Goal: Transaction & Acquisition: Purchase product/service

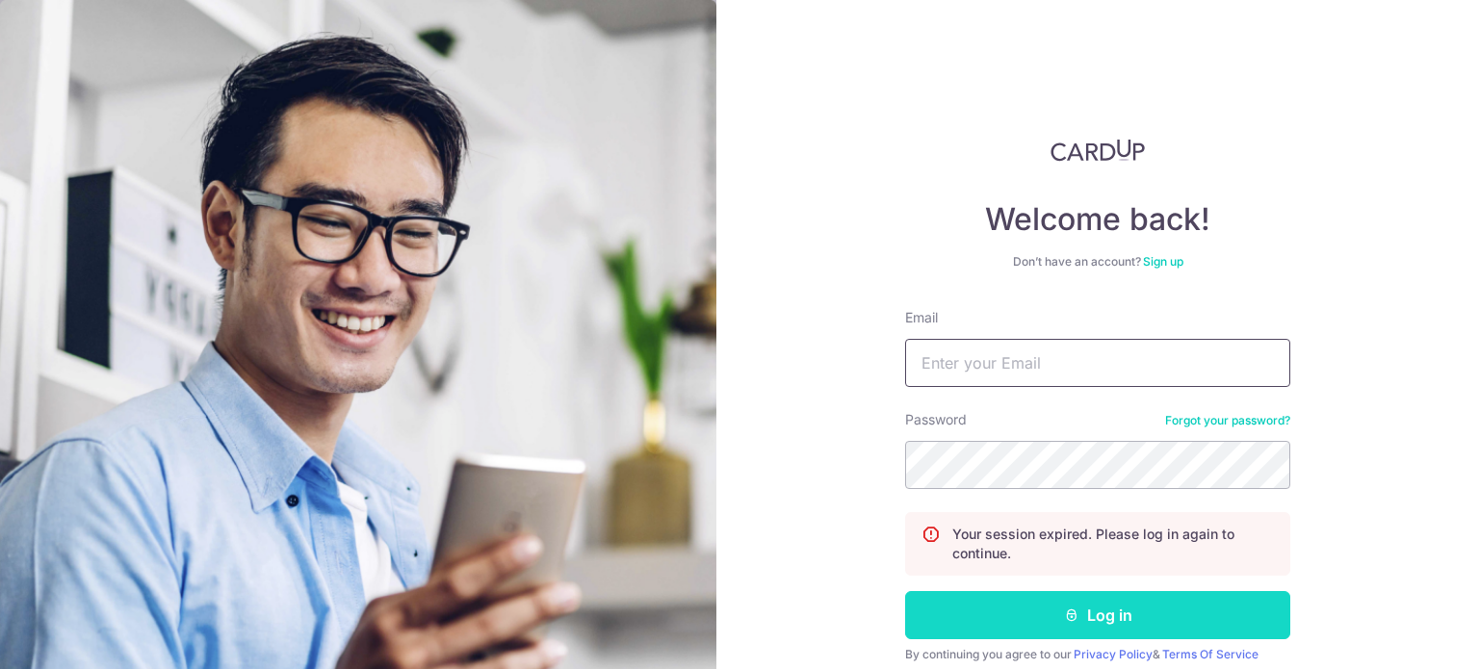
type input "alchemypharm@hotmail.com"
click at [982, 619] on button "Log in" at bounding box center [1097, 615] width 385 height 48
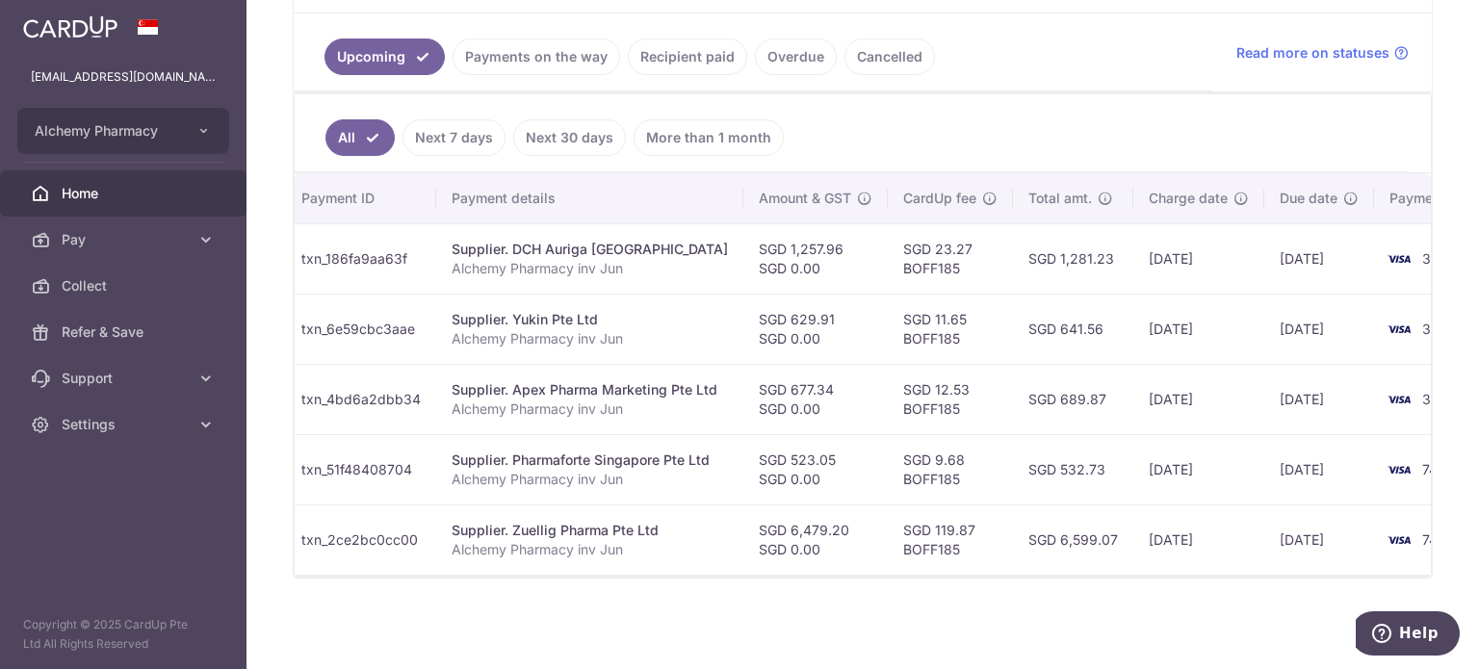
scroll to position [0, 330]
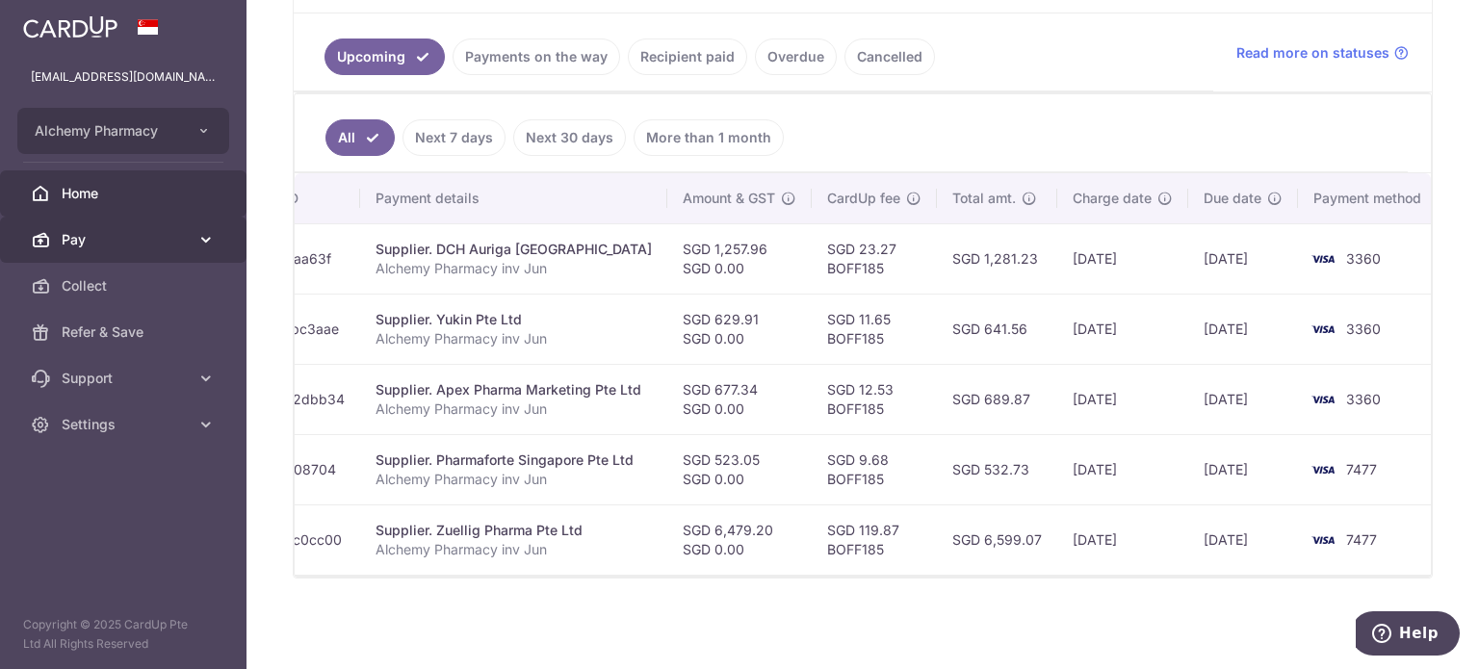
click at [131, 236] on span "Pay" at bounding box center [125, 239] width 127 height 19
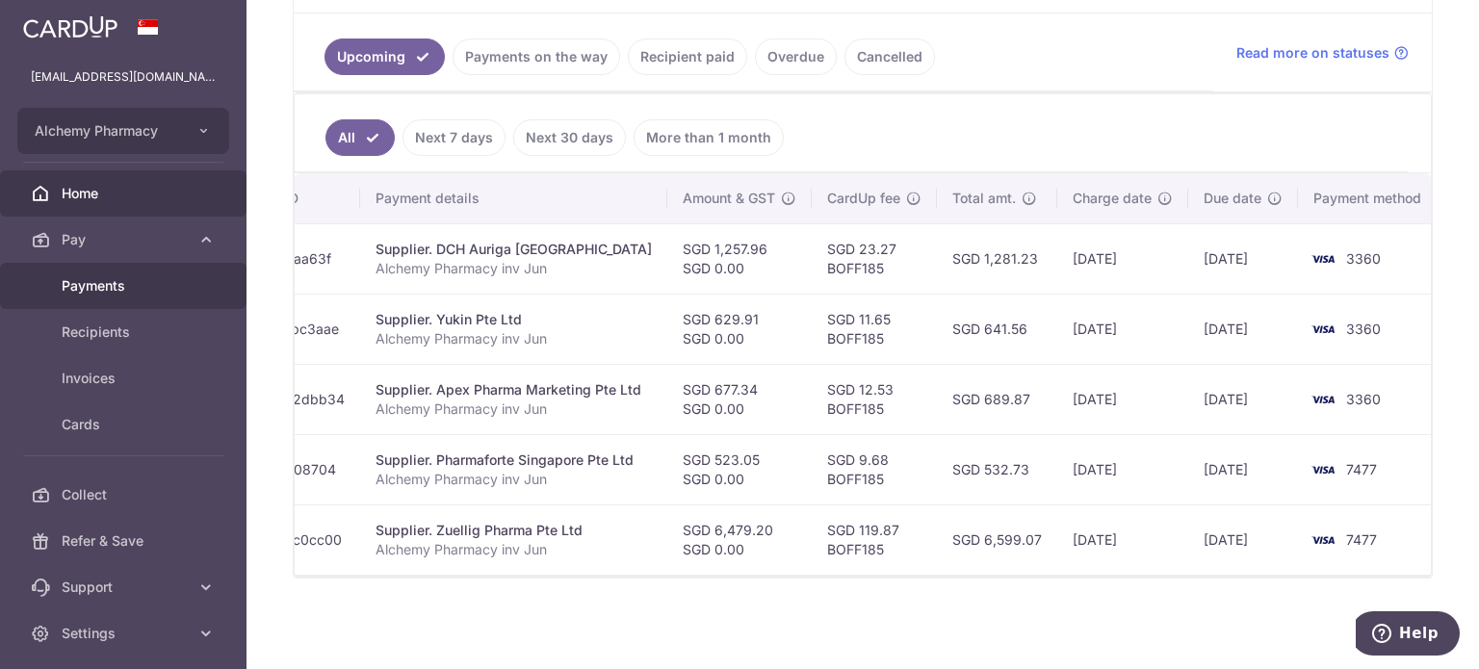
click at [131, 284] on span "Payments" at bounding box center [125, 285] width 127 height 19
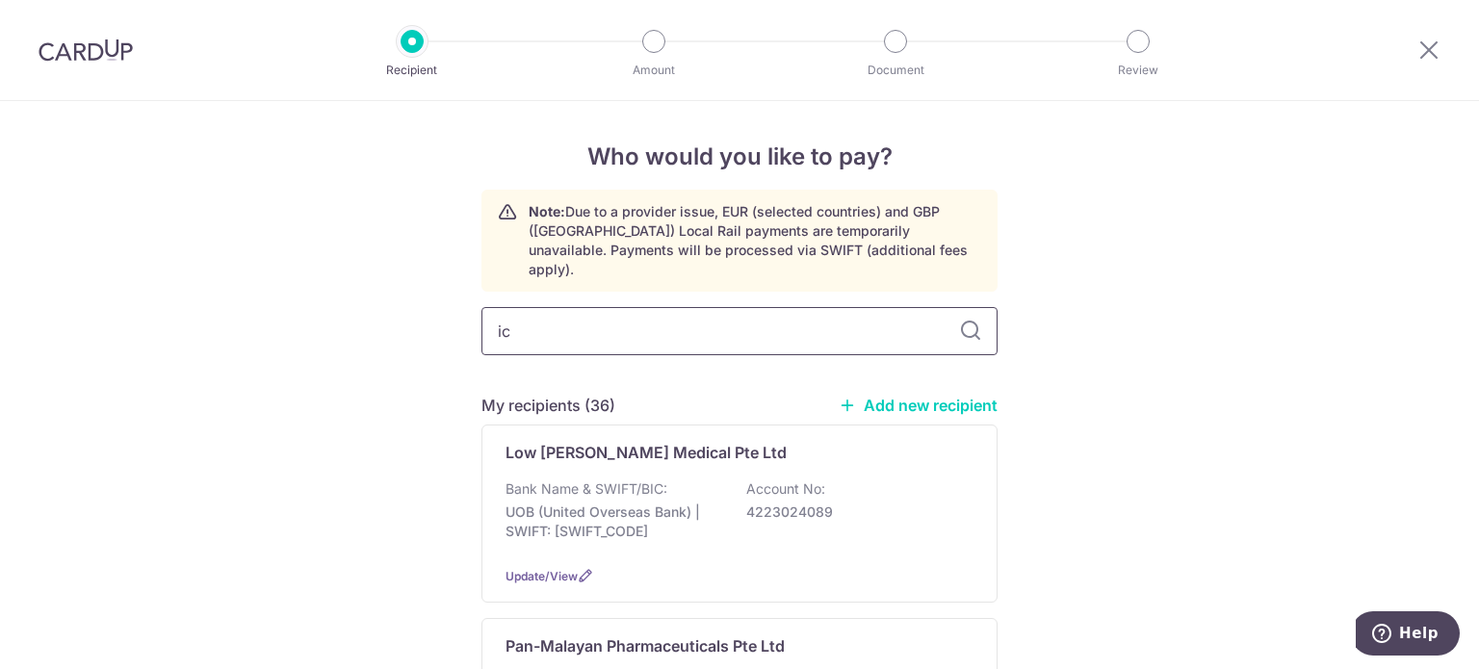
type input "icm"
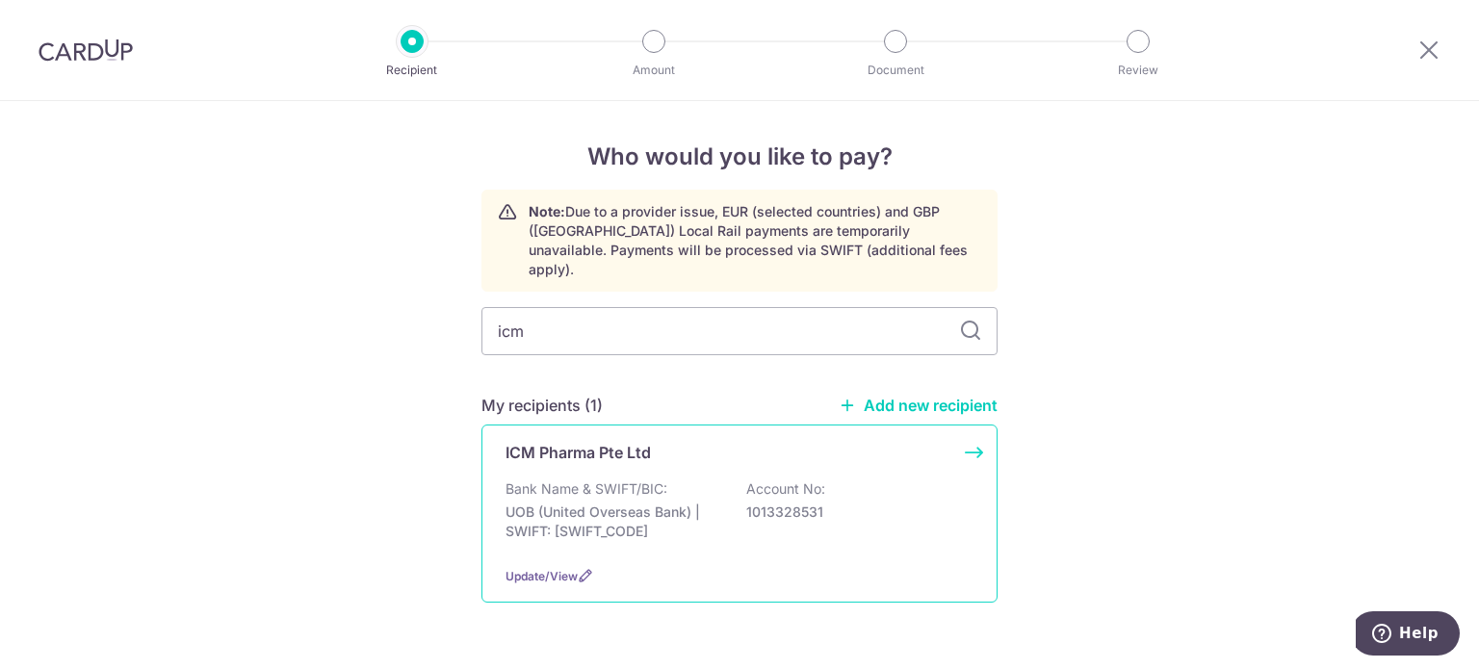
click at [624, 441] on p "ICM Pharma Pte Ltd" at bounding box center [578, 452] width 145 height 23
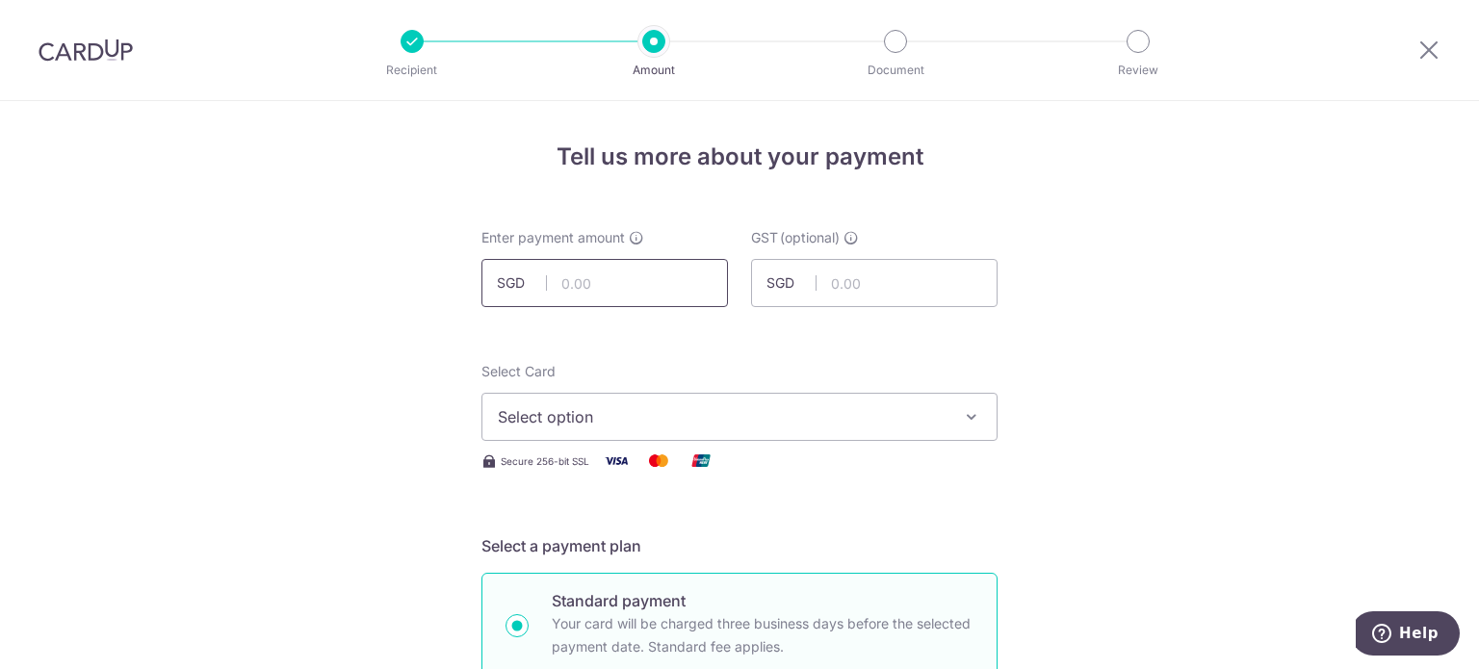
click at [574, 284] on input "text" at bounding box center [604, 283] width 247 height 48
type input "308.81"
click at [676, 293] on input "308.81" at bounding box center [604, 283] width 247 height 48
click at [677, 421] on span "Select option" at bounding box center [722, 416] width 449 height 23
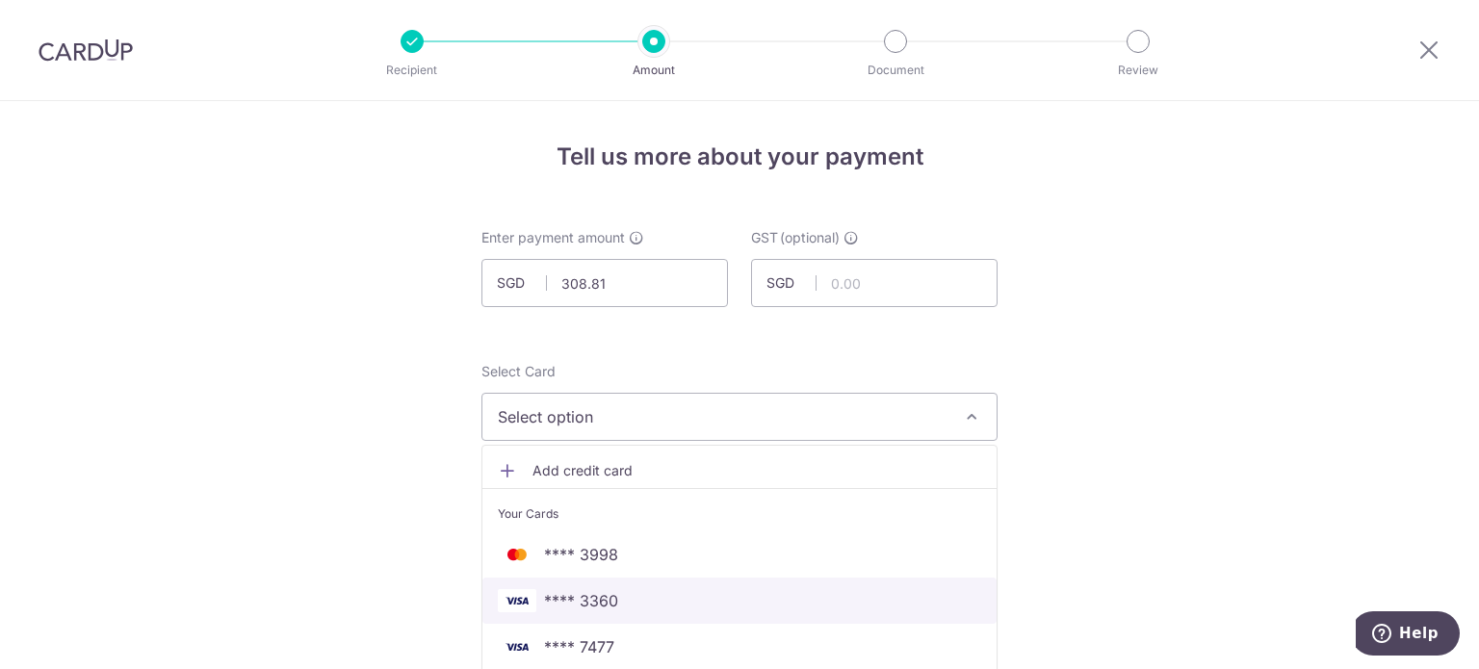
click at [611, 605] on span "**** 3360" at bounding box center [581, 600] width 74 height 23
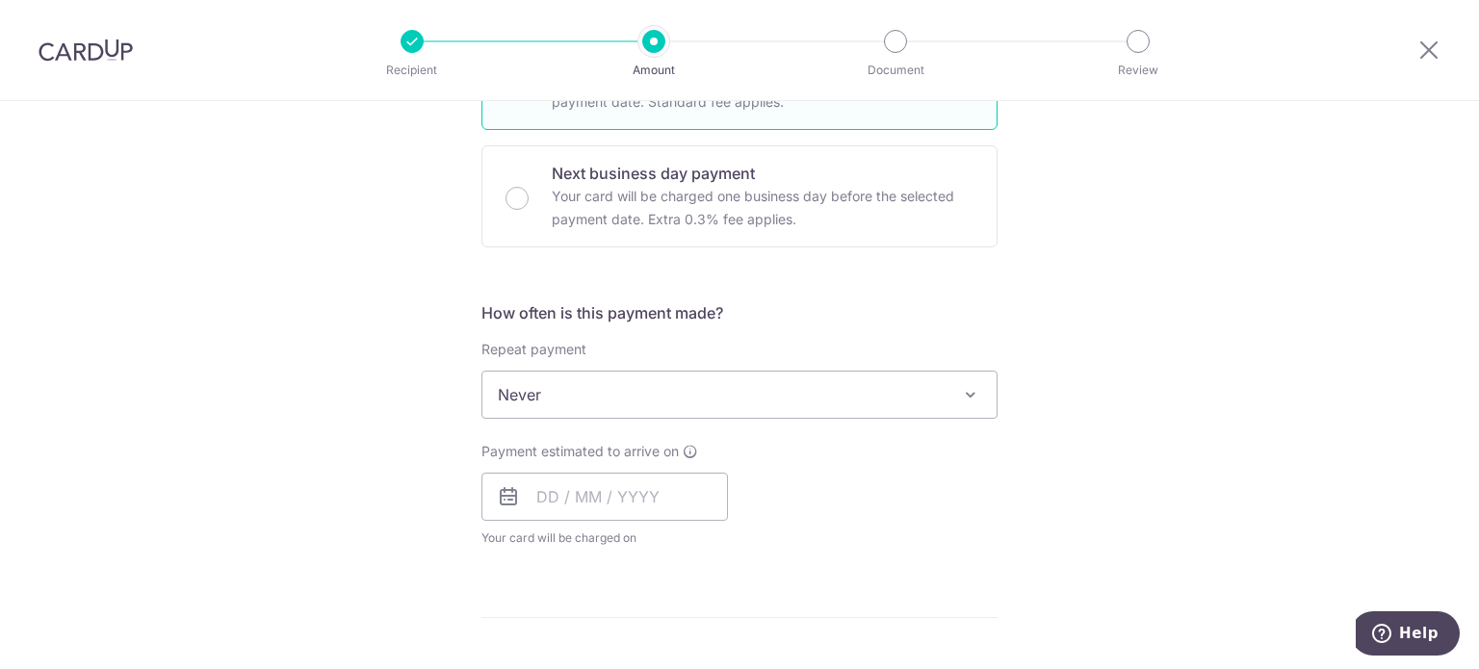
scroll to position [578, 0]
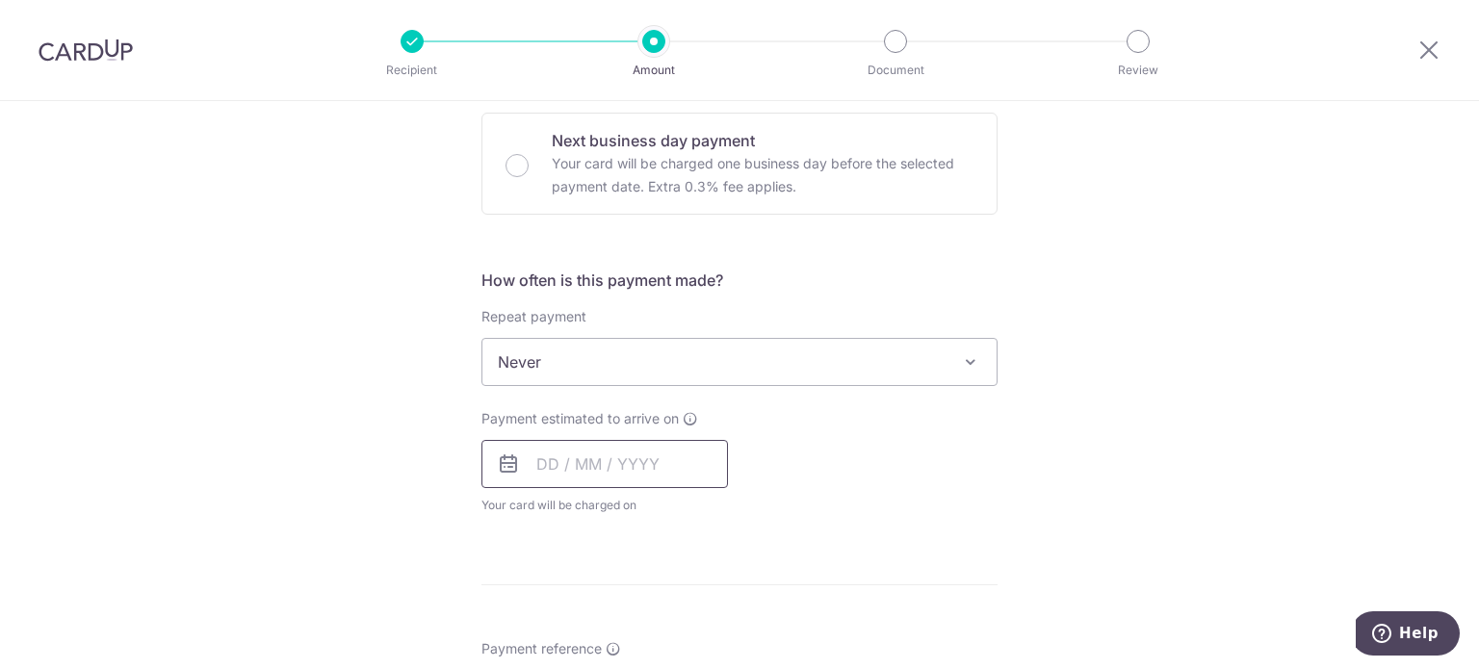
click at [543, 464] on input "text" at bounding box center [604, 464] width 247 height 48
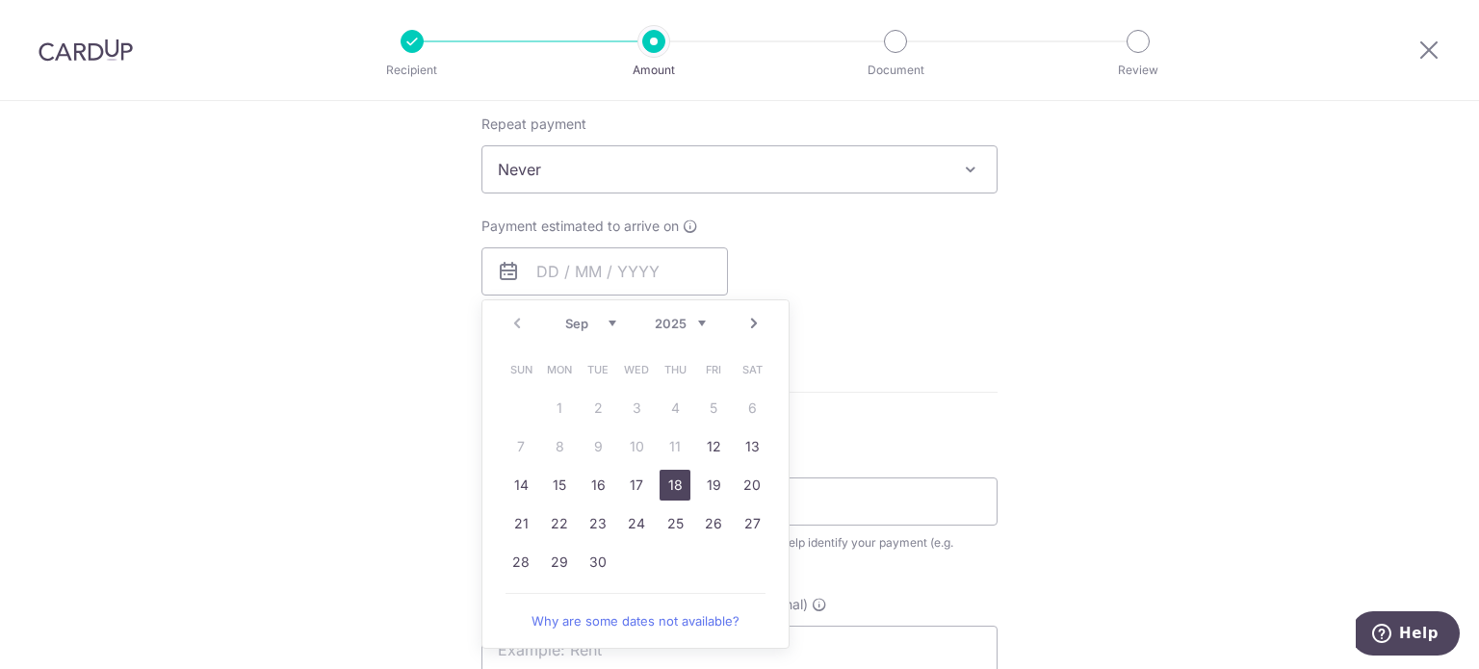
click at [670, 492] on link "18" at bounding box center [675, 485] width 31 height 31
type input "18/09/2025"
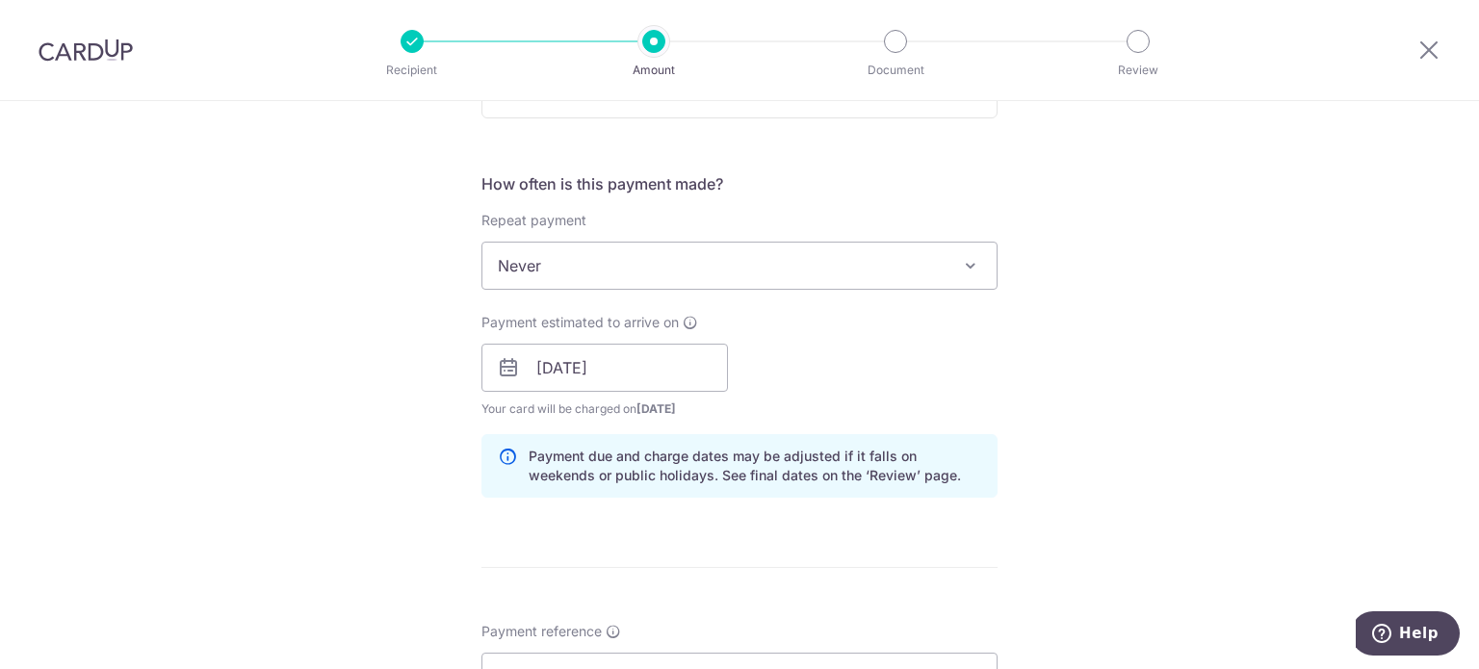
scroll to position [867, 0]
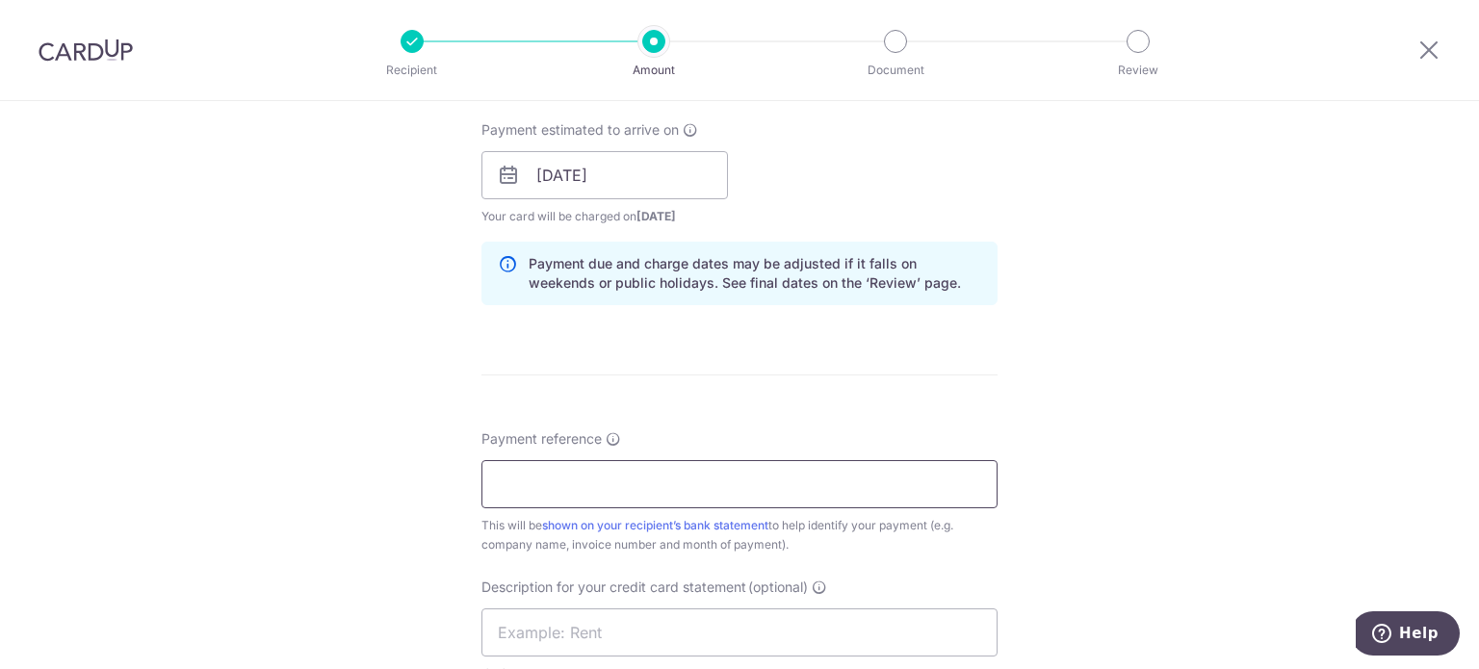
click at [558, 487] on input "Payment reference" at bounding box center [739, 484] width 516 height 48
type input "Alchemy Pharmacy inv Mar"
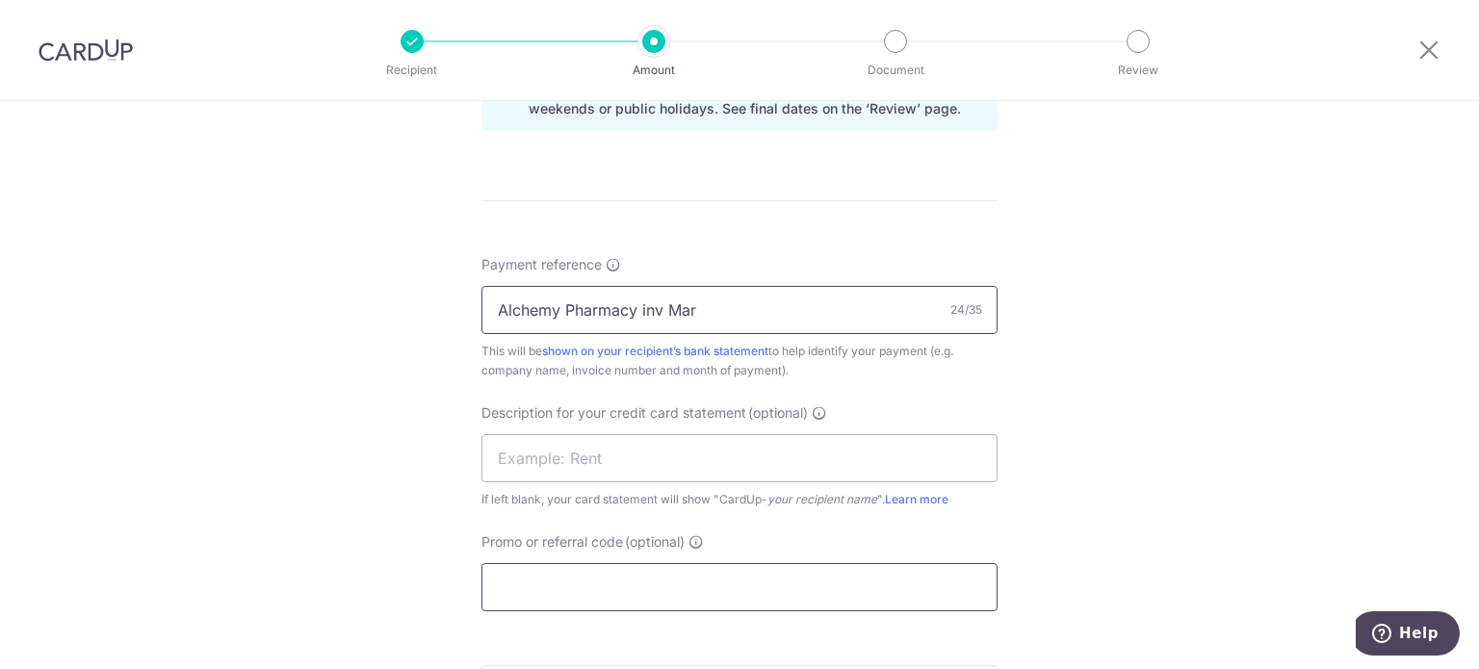
scroll to position [1059, 0]
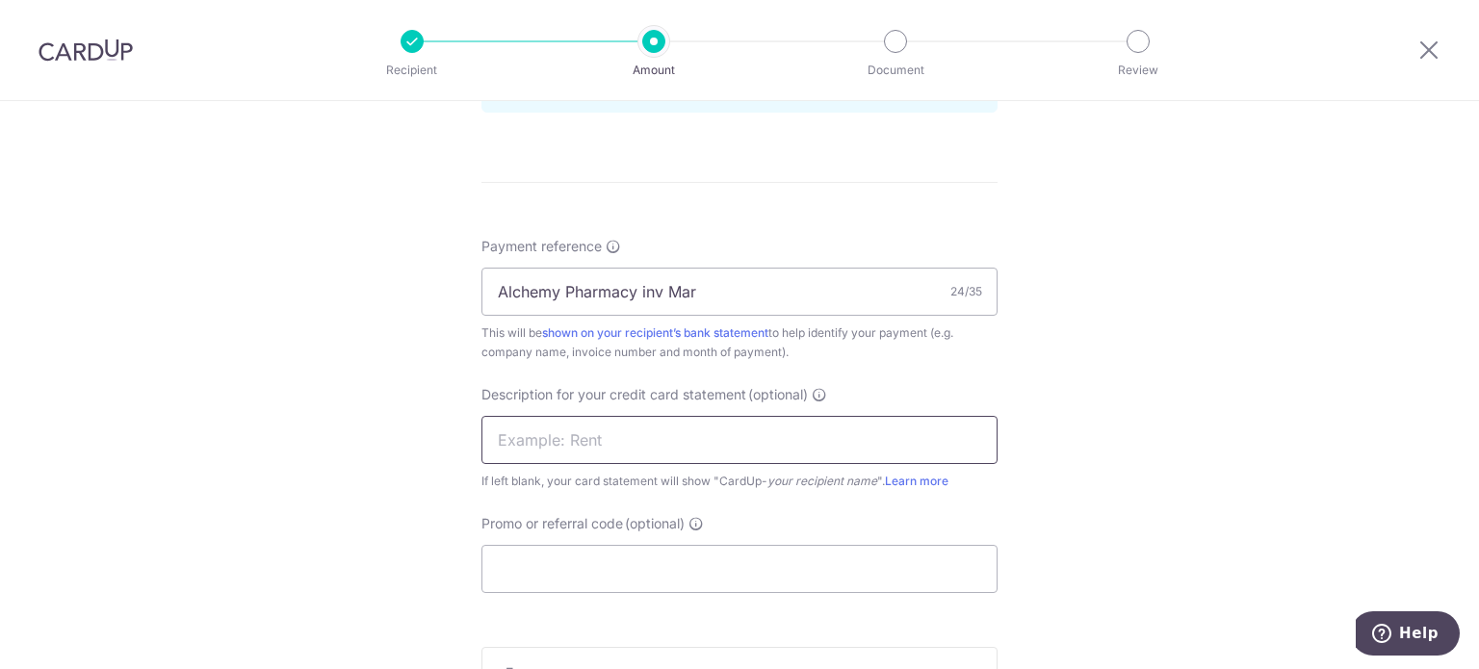
click at [588, 454] on input "text" at bounding box center [739, 440] width 516 height 48
type input "inv Mar ICM"
click at [628, 559] on input "Promo or referral code (optional)" at bounding box center [739, 569] width 516 height 48
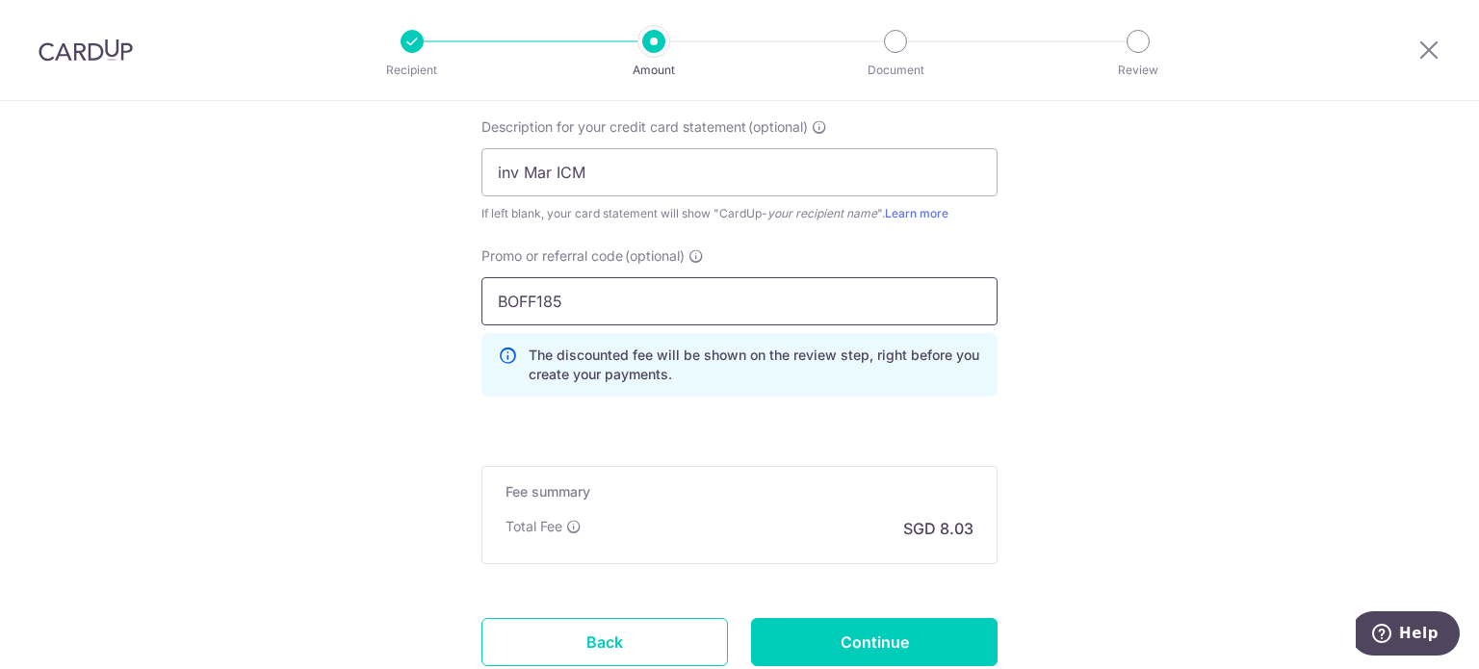
scroll to position [1444, 0]
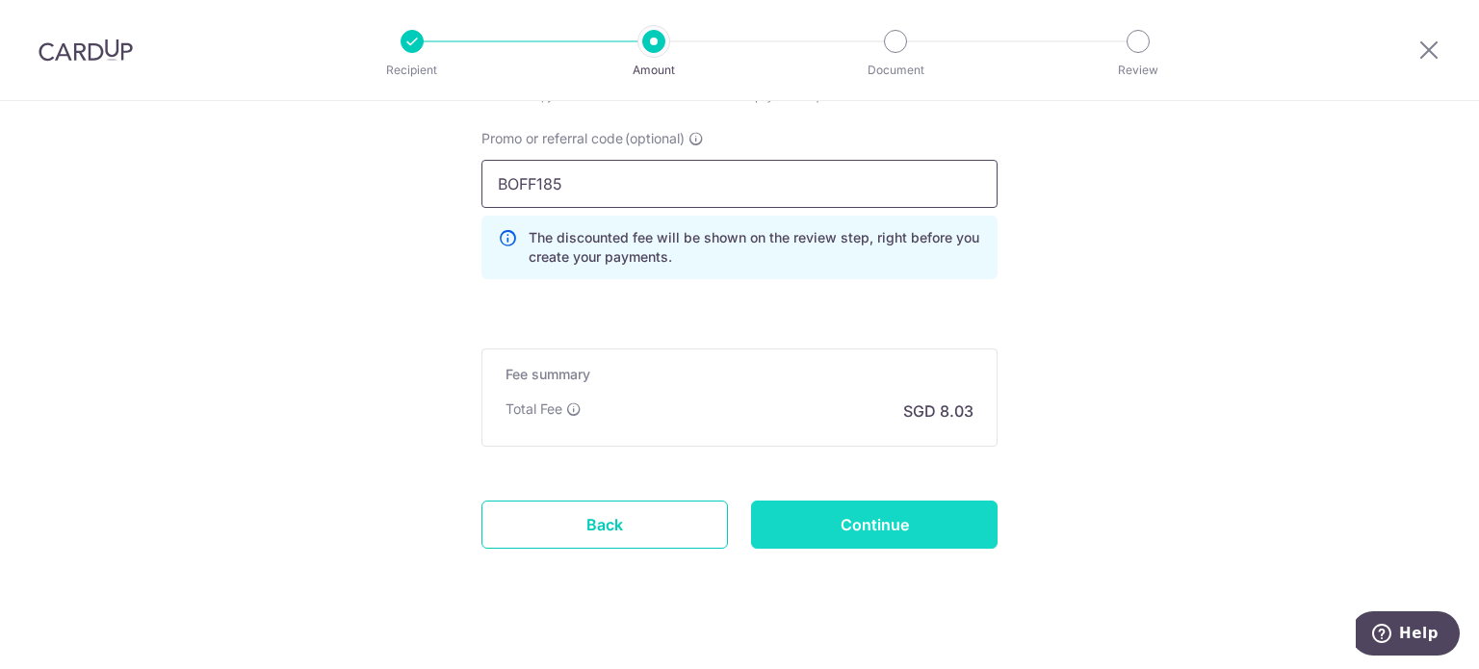
type input "BOFF185"
click at [832, 515] on input "Continue" at bounding box center [874, 525] width 247 height 48
type input "Create Schedule"
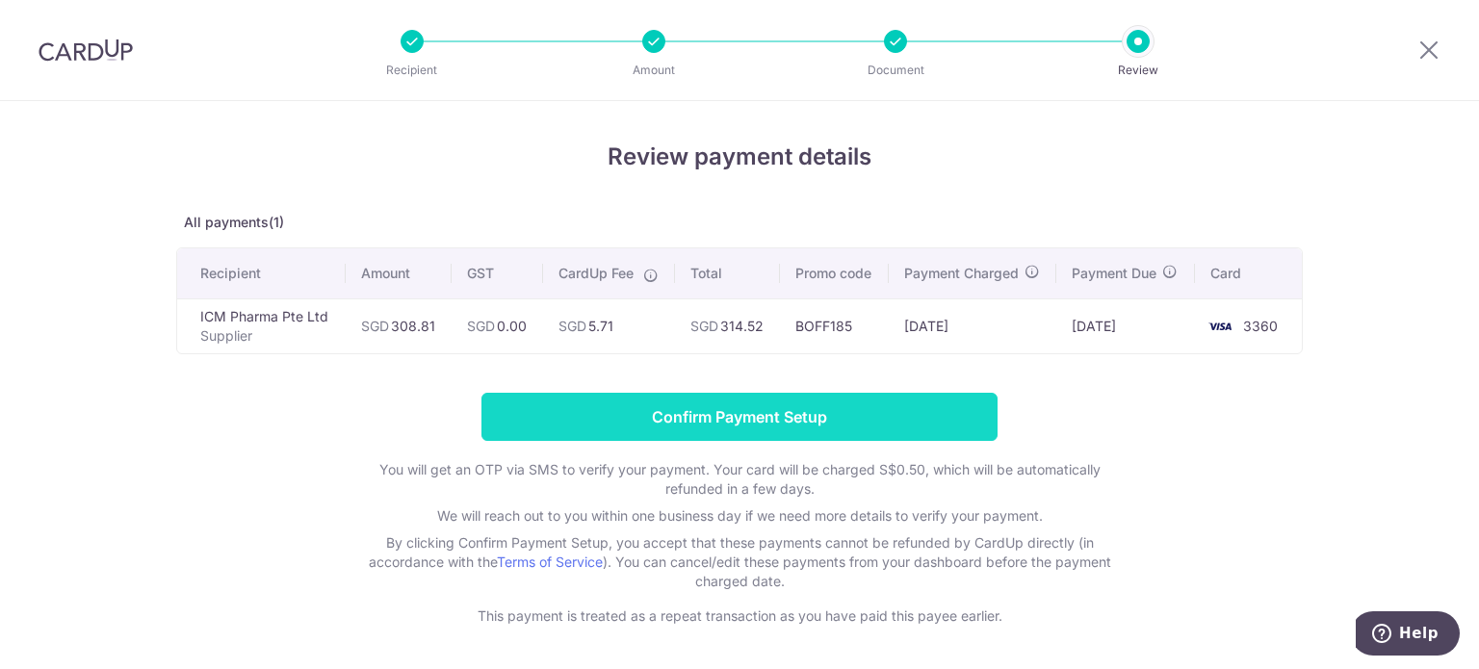
click at [685, 414] on input "Confirm Payment Setup" at bounding box center [739, 417] width 516 height 48
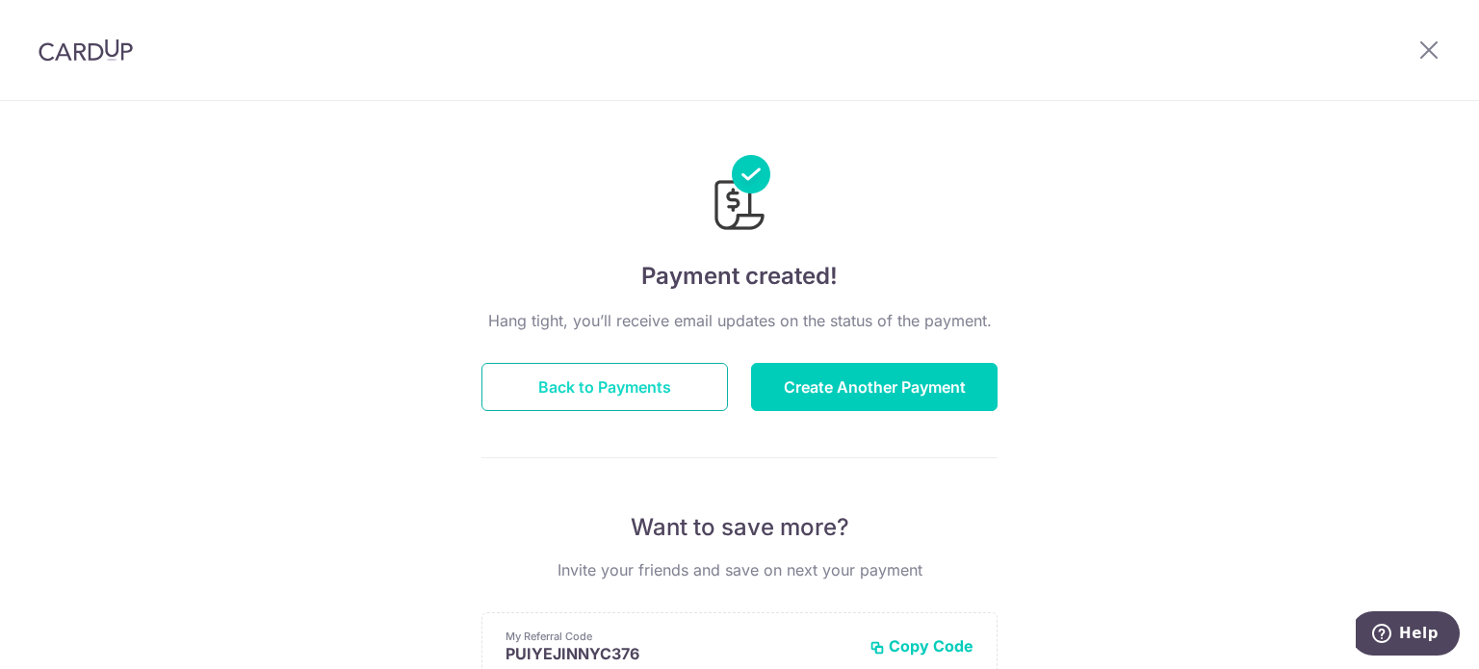
click at [663, 380] on button "Back to Payments" at bounding box center [604, 387] width 247 height 48
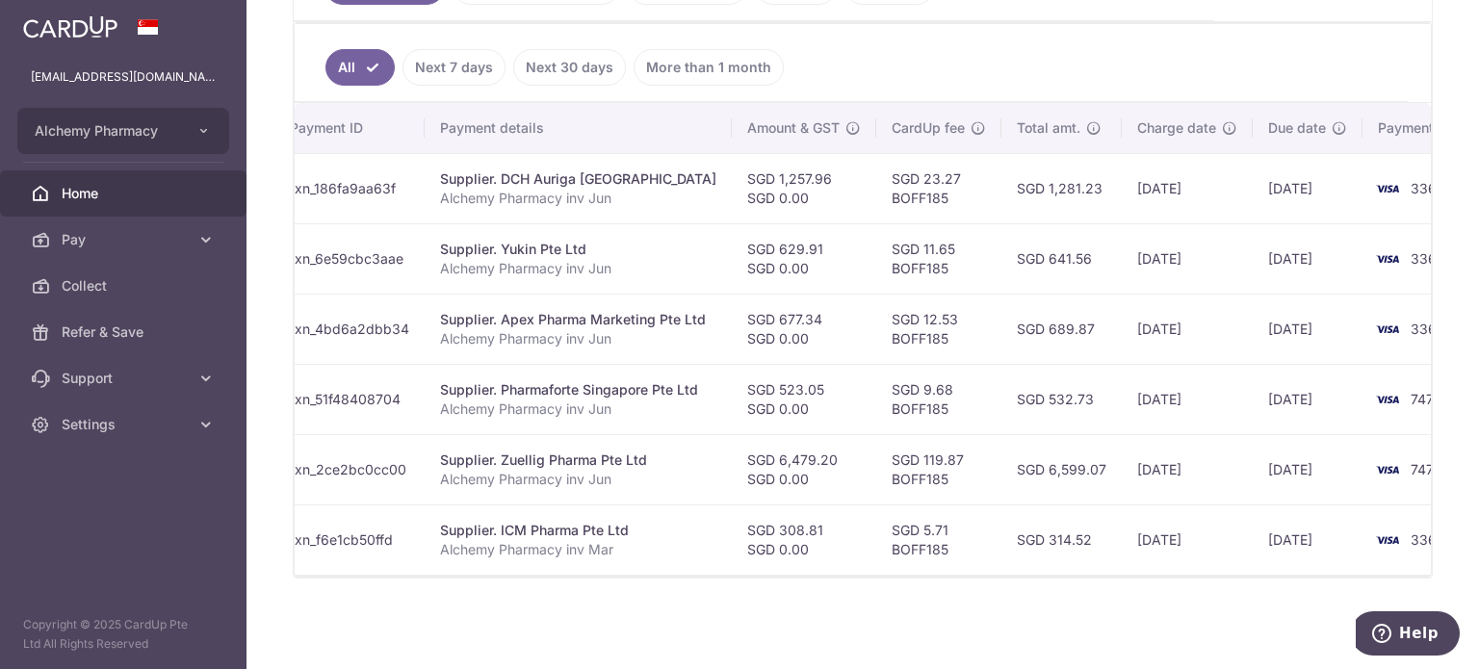
scroll to position [0, 330]
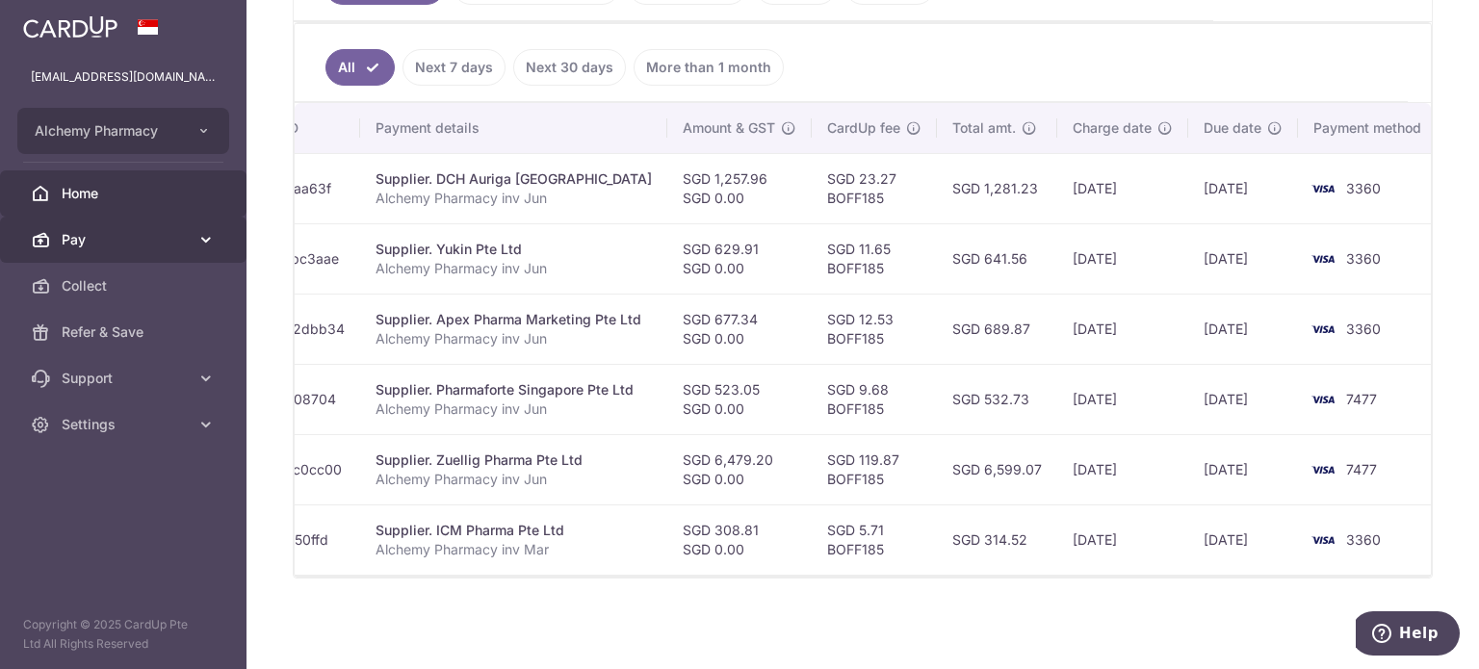
click at [117, 237] on span "Pay" at bounding box center [125, 239] width 127 height 19
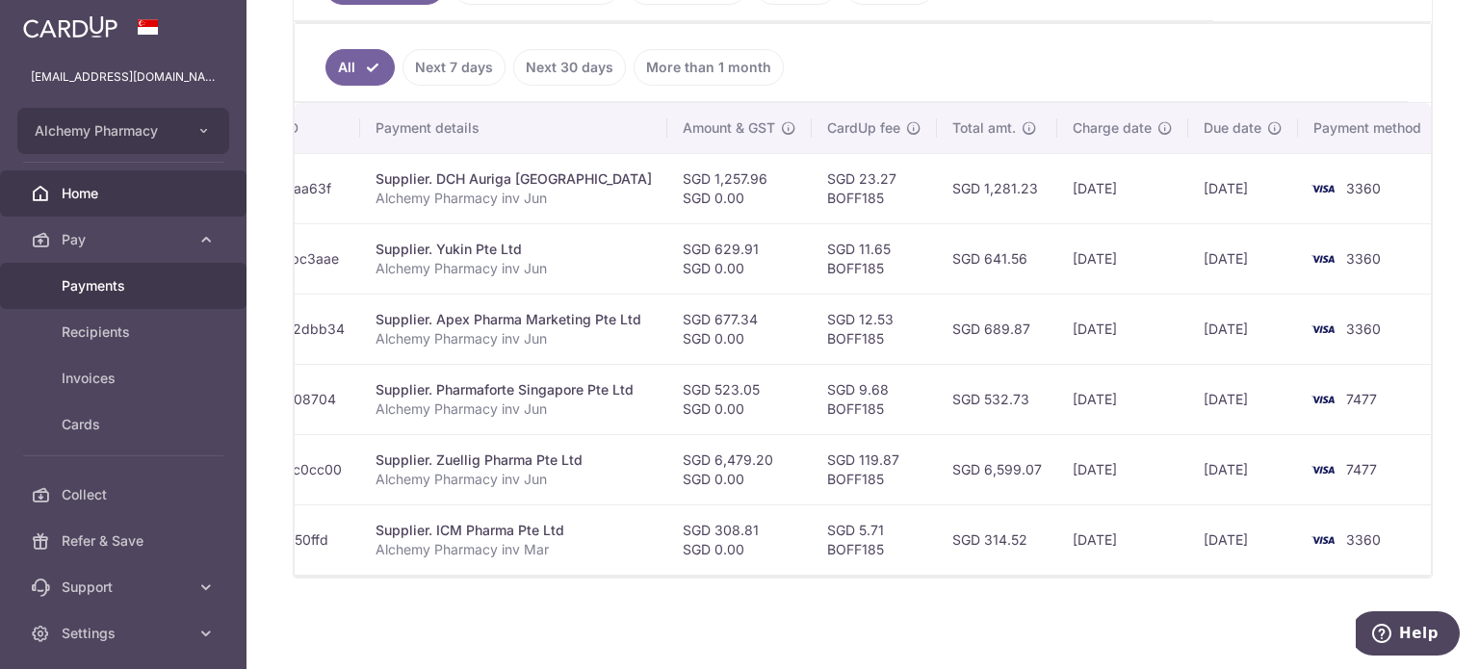
click at [123, 282] on span "Payments" at bounding box center [125, 285] width 127 height 19
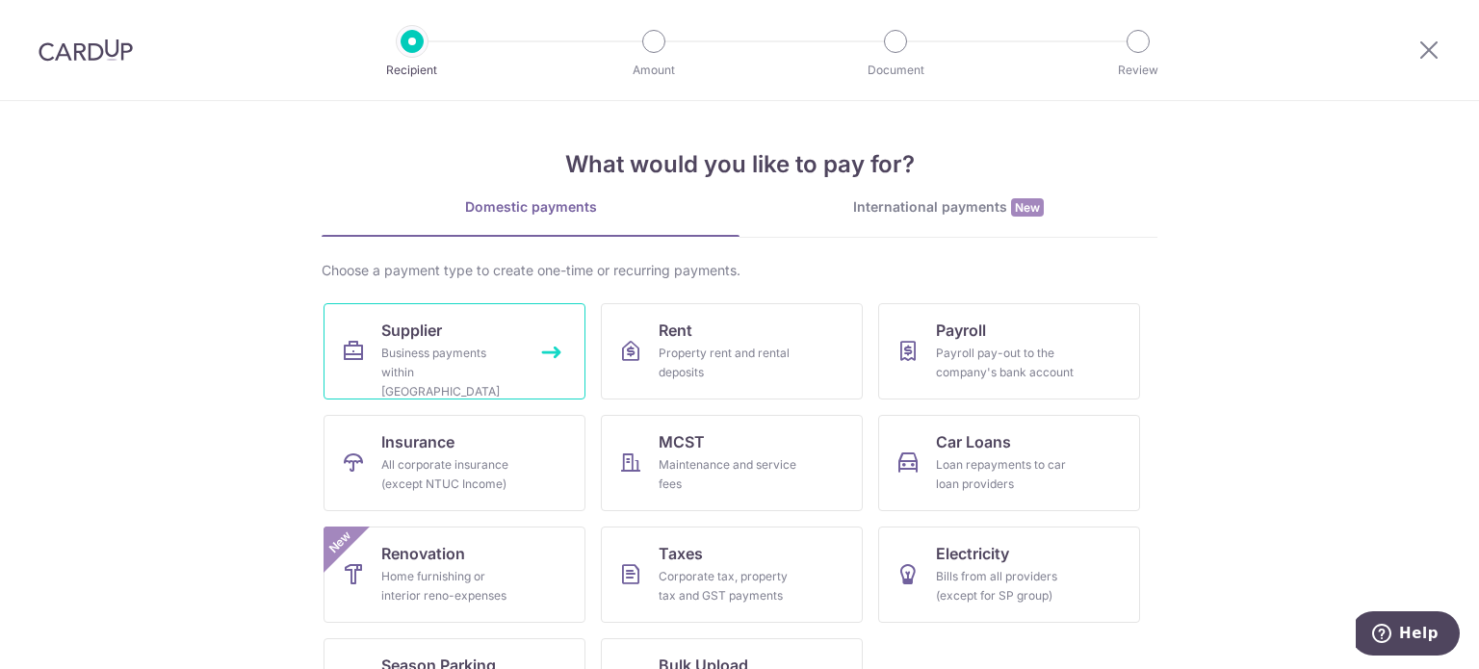
click at [374, 338] on link "Supplier Business payments within Singapore" at bounding box center [455, 351] width 262 height 96
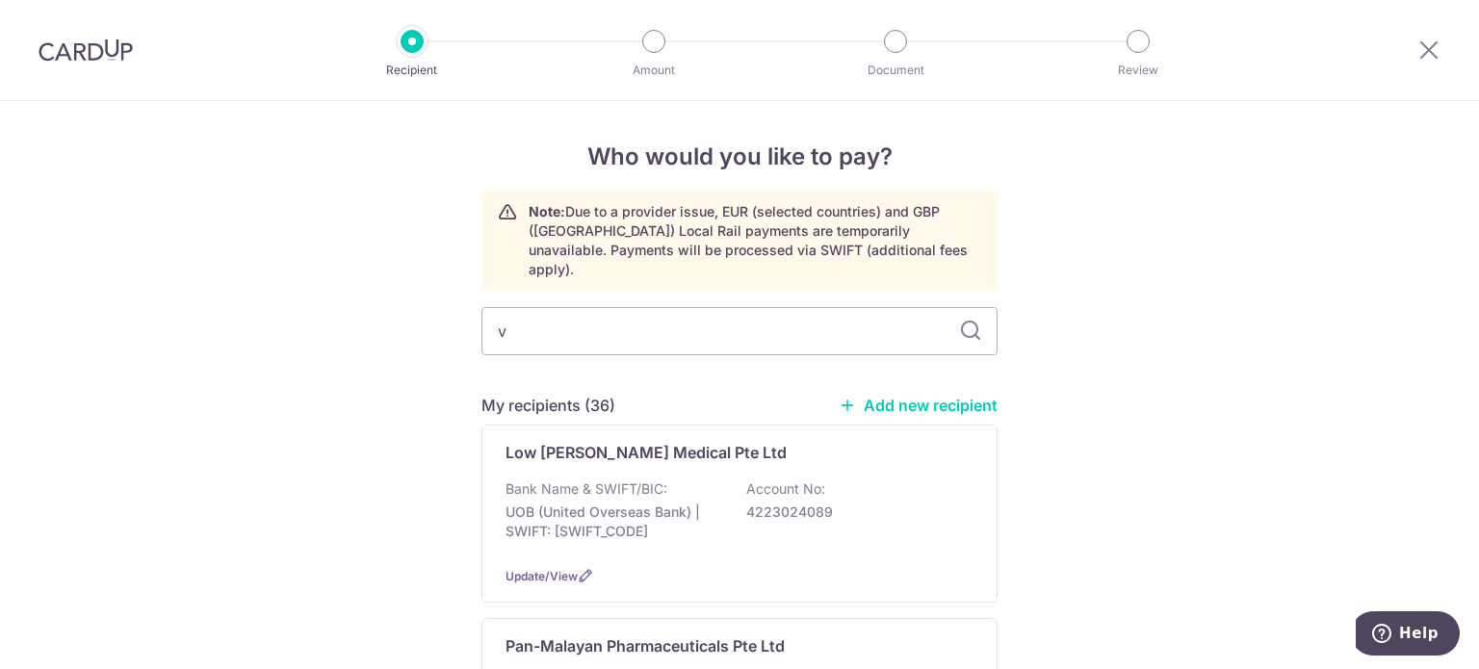
type input "v2"
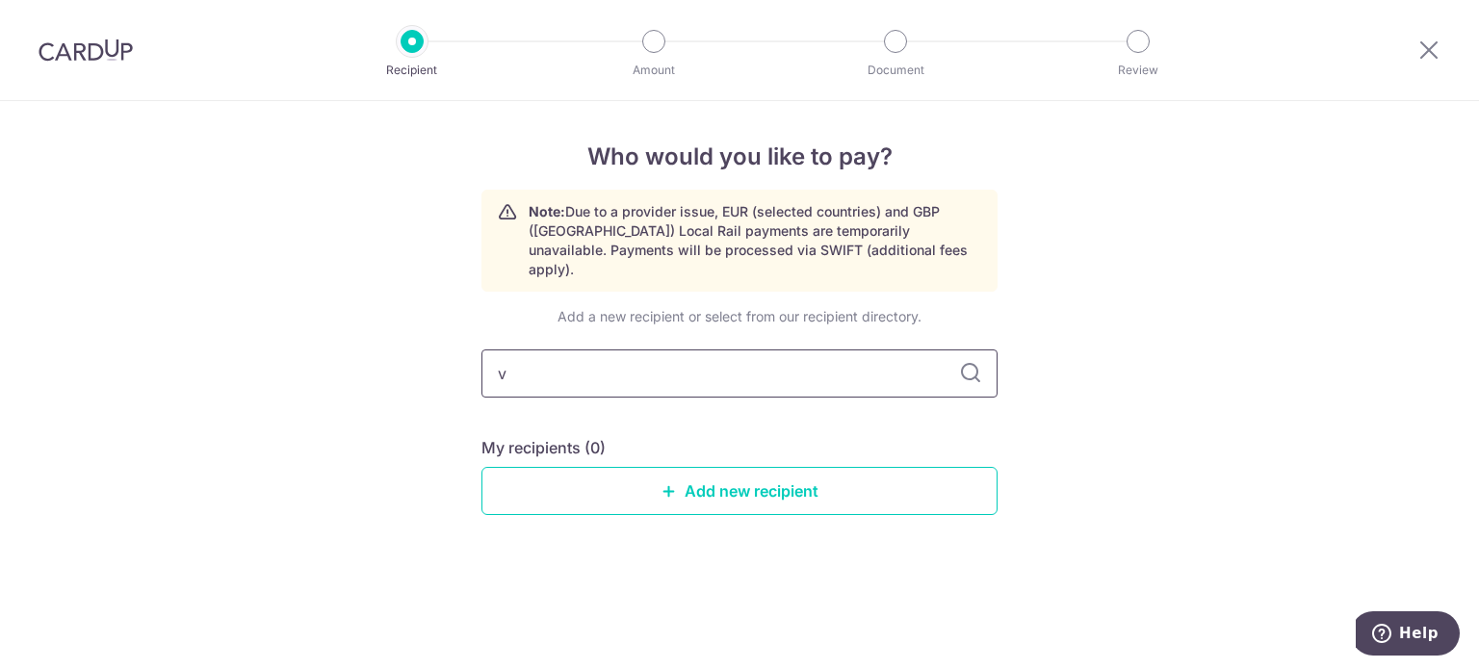
type input "v"
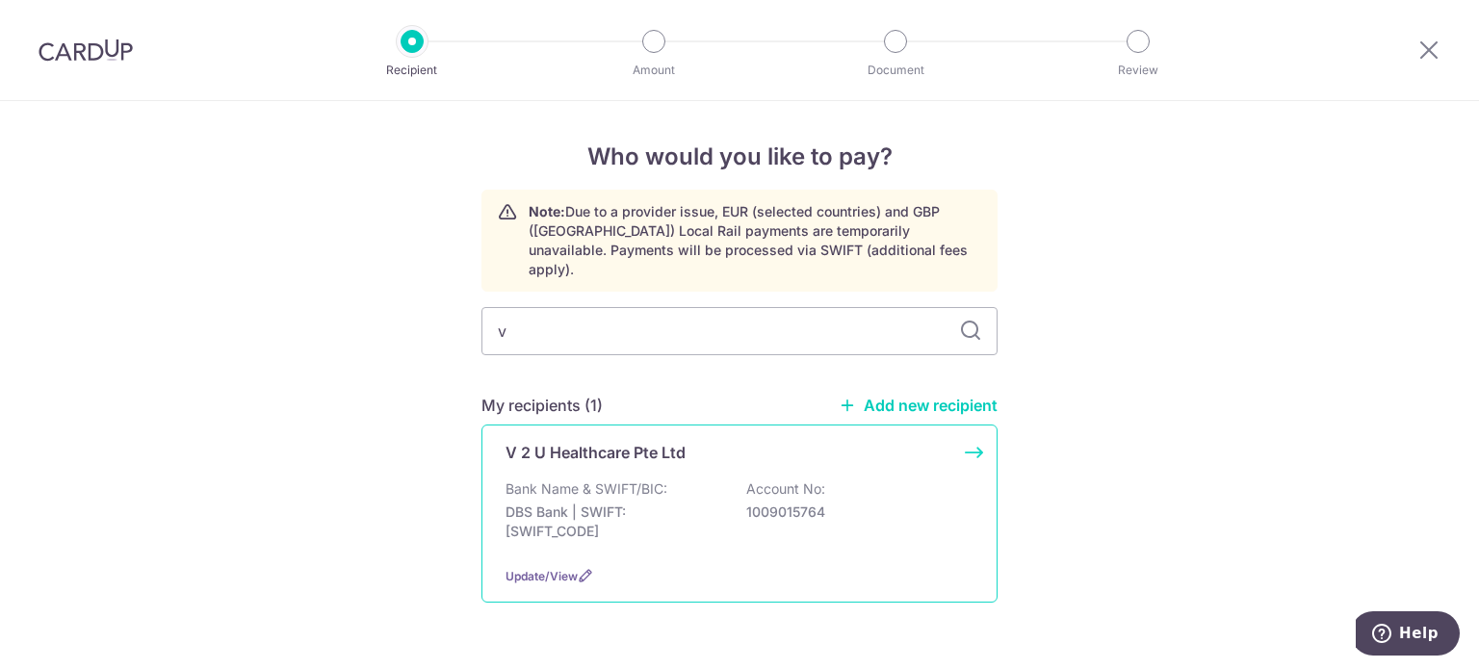
click at [586, 441] on p "V 2 U Healthcare Pte Ltd" at bounding box center [596, 452] width 180 height 23
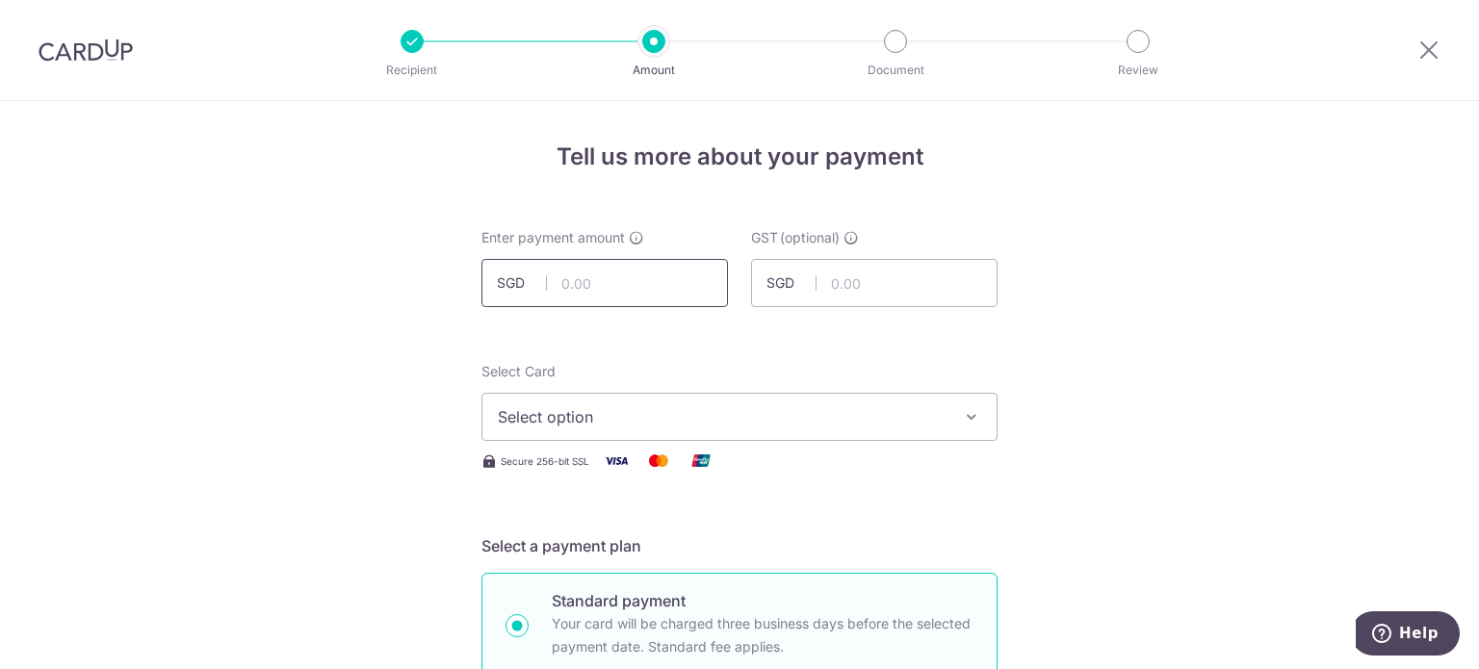
click at [557, 284] on input "text" at bounding box center [604, 283] width 247 height 48
type input "318.39"
click at [662, 296] on input "318.39" at bounding box center [604, 283] width 247 height 48
click at [689, 424] on span "Select option" at bounding box center [722, 416] width 449 height 23
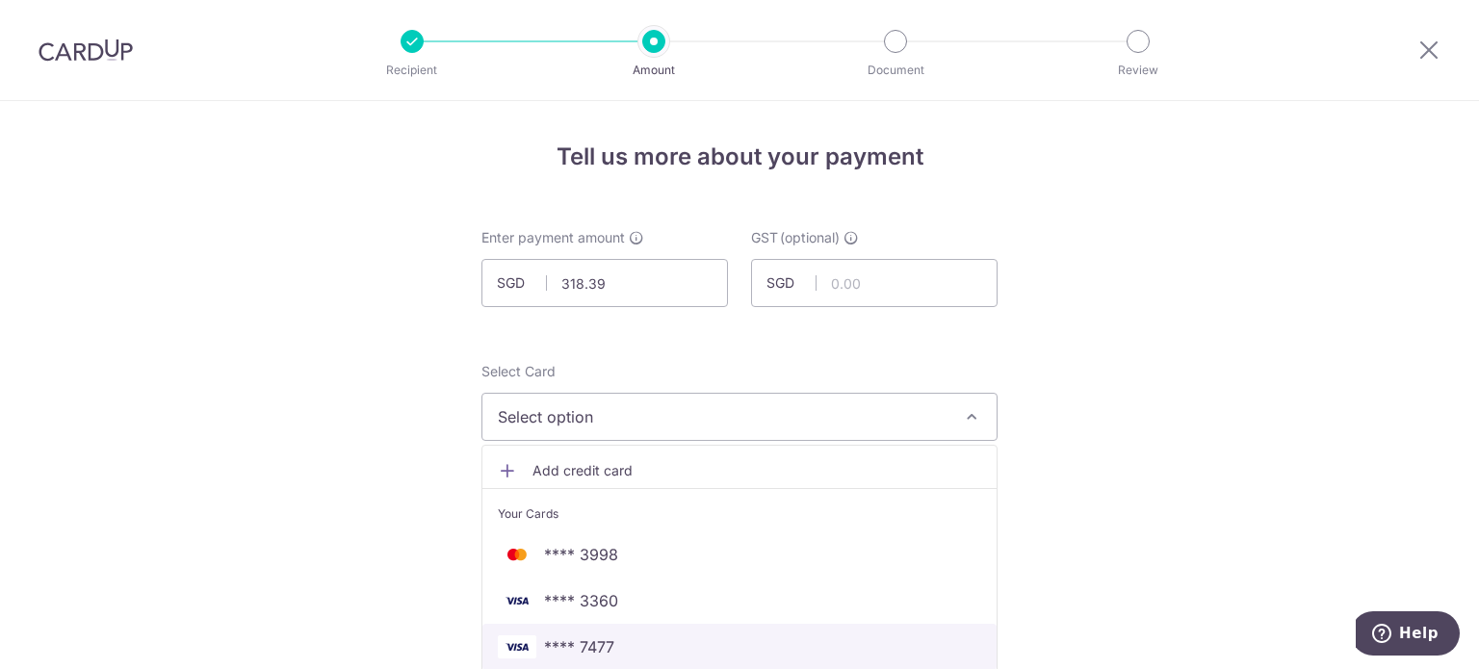
drag, startPoint x: 601, startPoint y: 640, endPoint x: 657, endPoint y: 586, distance: 77.6
click at [600, 640] on span "**** 7477" at bounding box center [579, 647] width 70 height 23
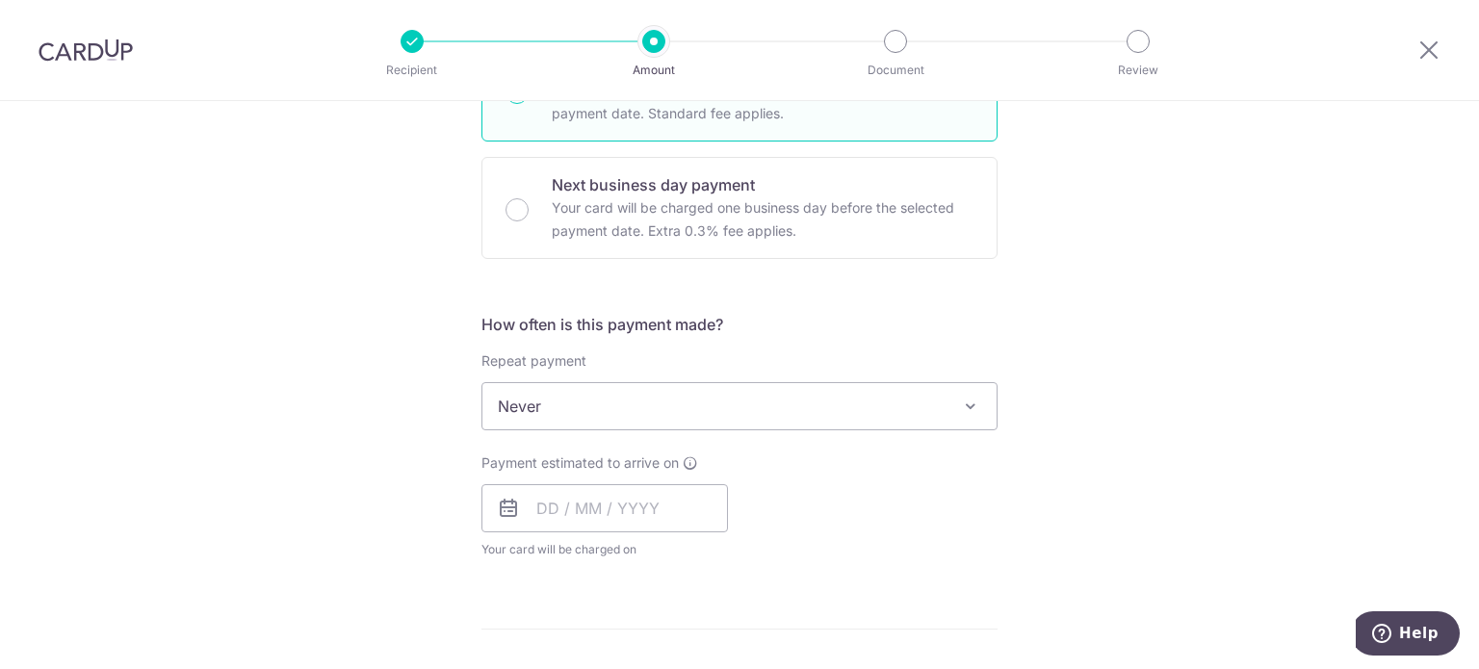
scroll to position [578, 0]
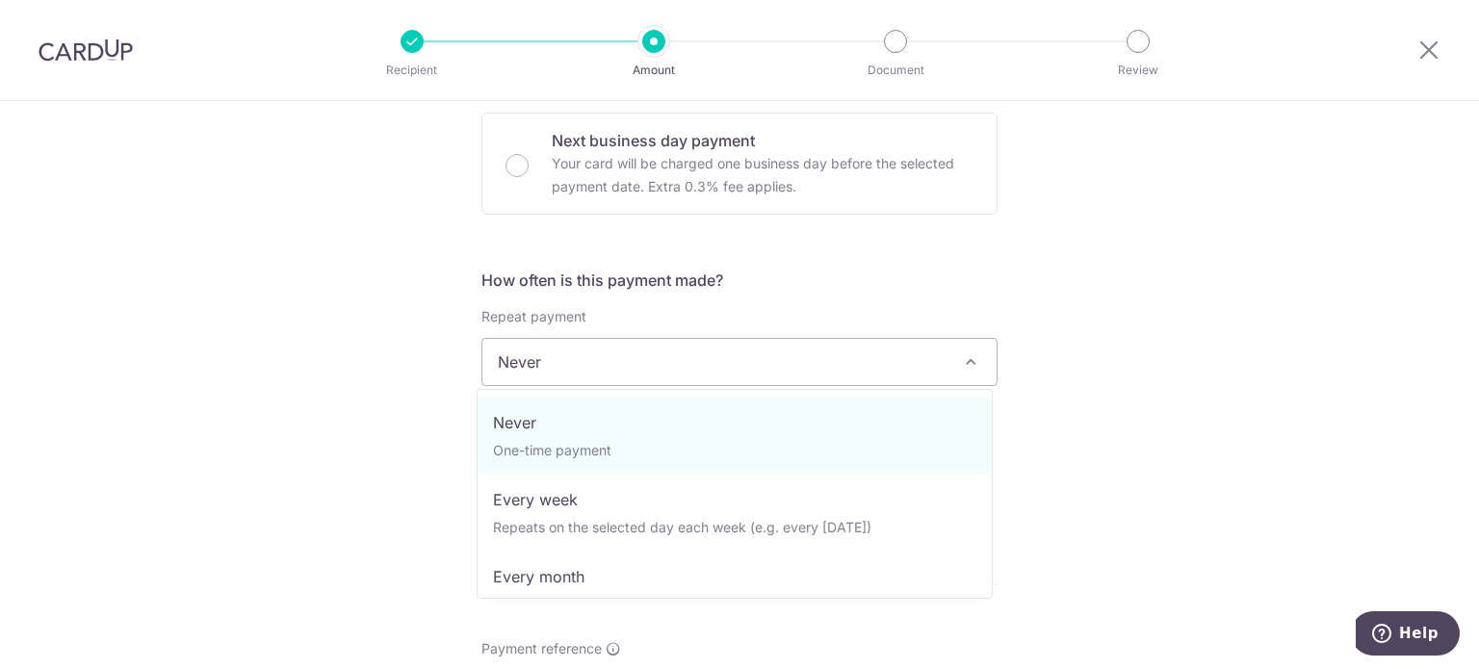
click at [583, 366] on span "Never" at bounding box center [739, 362] width 514 height 46
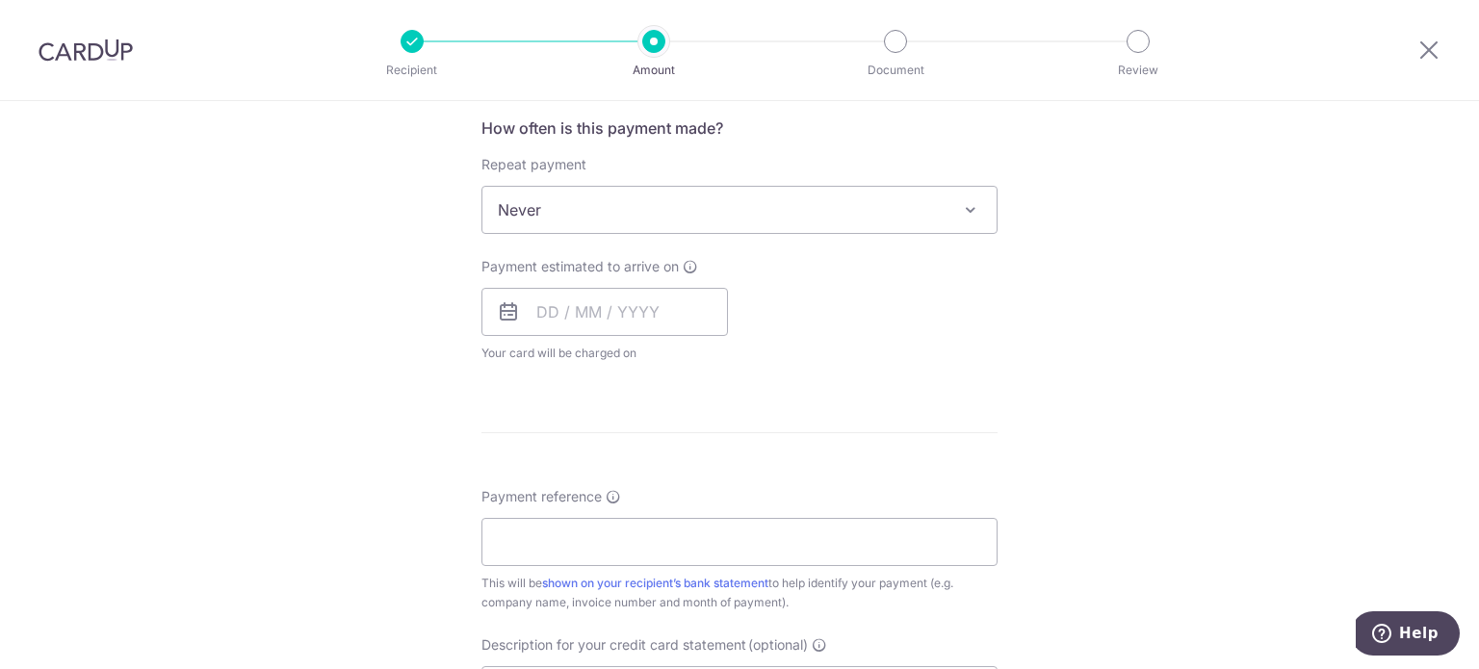
scroll to position [770, 0]
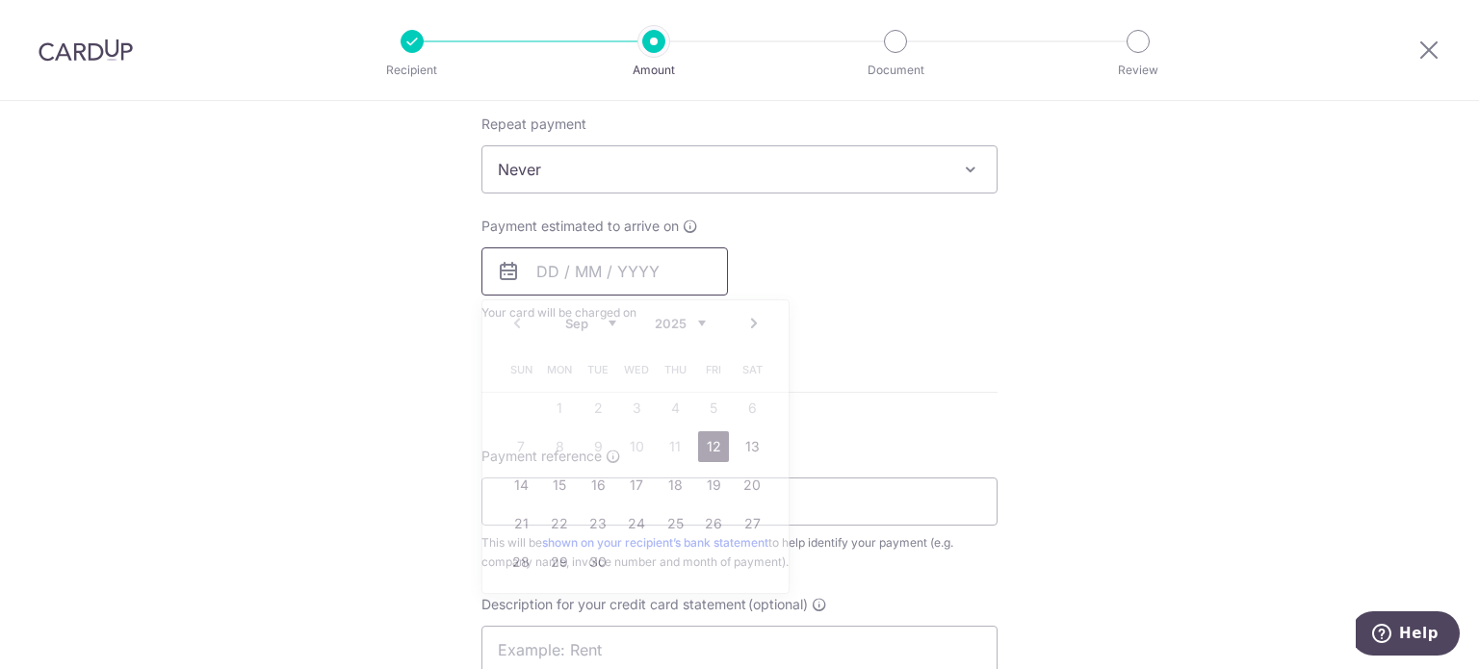
click at [543, 261] on input "text" at bounding box center [604, 271] width 247 height 48
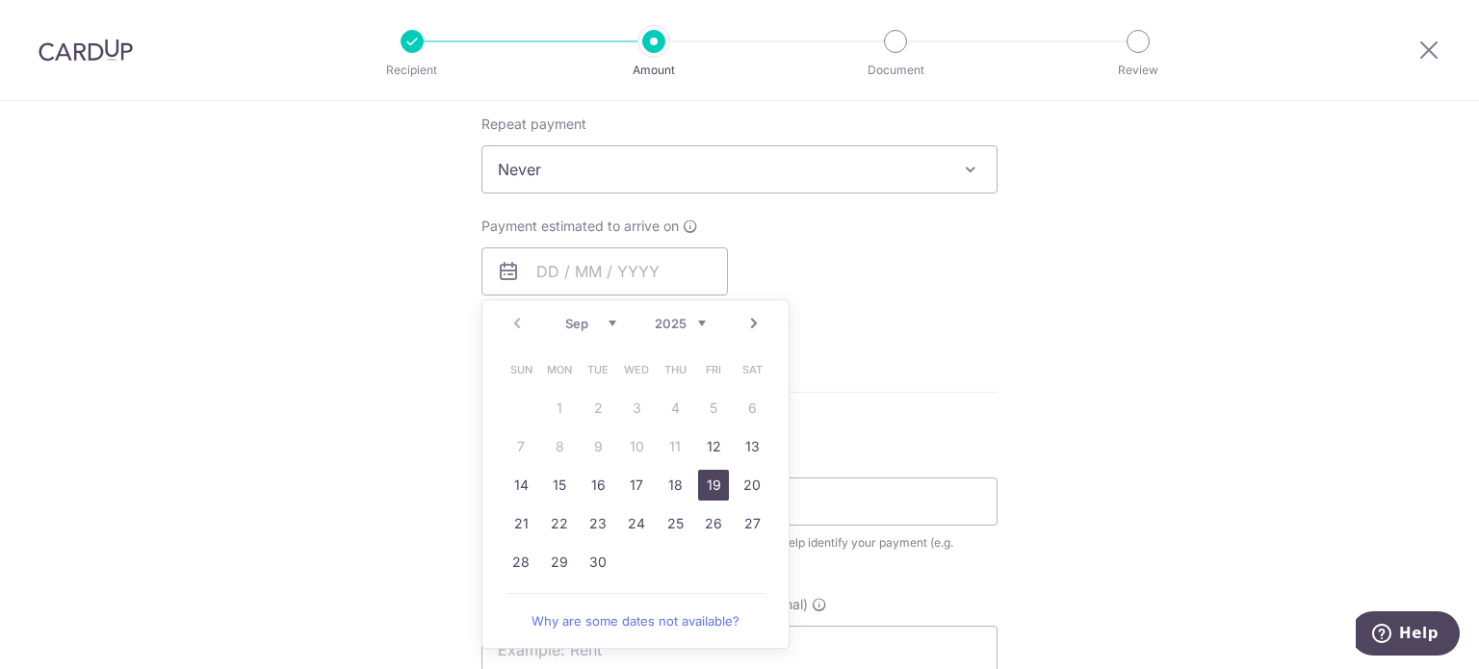
click at [704, 488] on link "19" at bounding box center [713, 485] width 31 height 31
type input "19/09/2025"
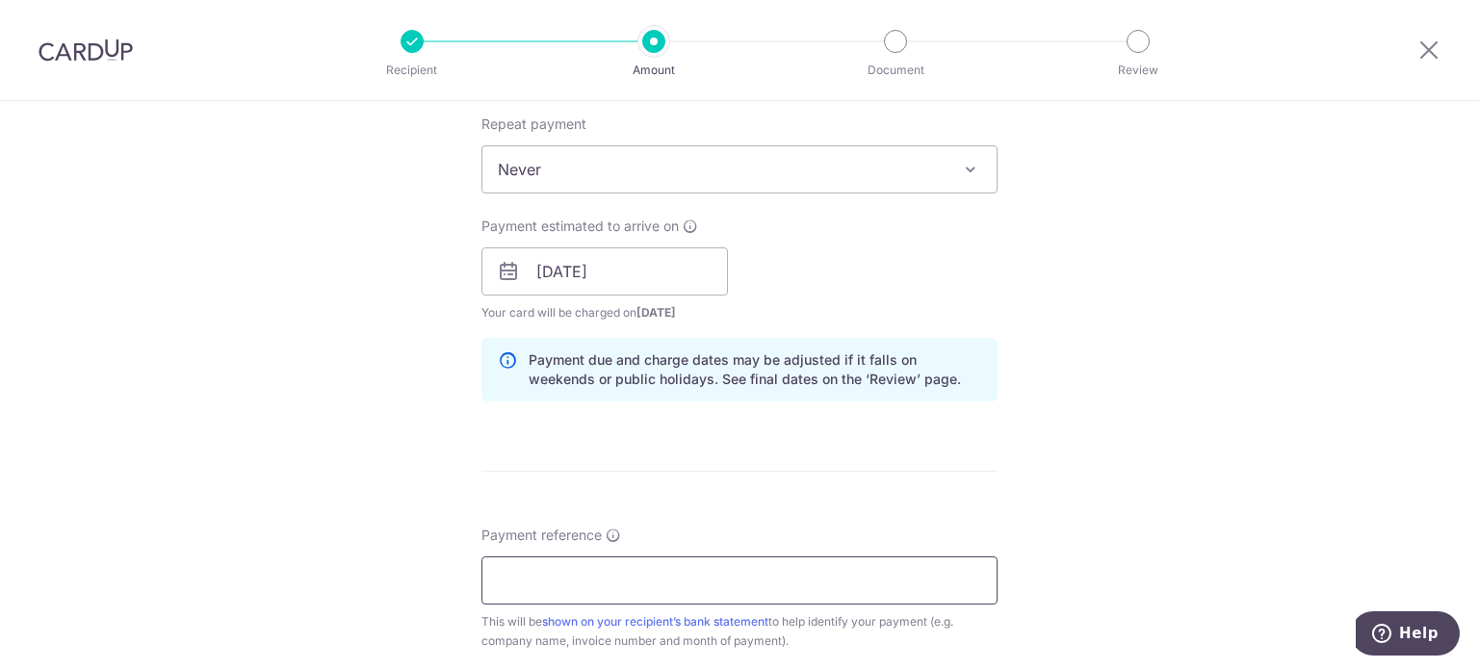
click at [566, 584] on input "Payment reference" at bounding box center [739, 581] width 516 height 48
type input "Alchemy Pharmacy inv May"
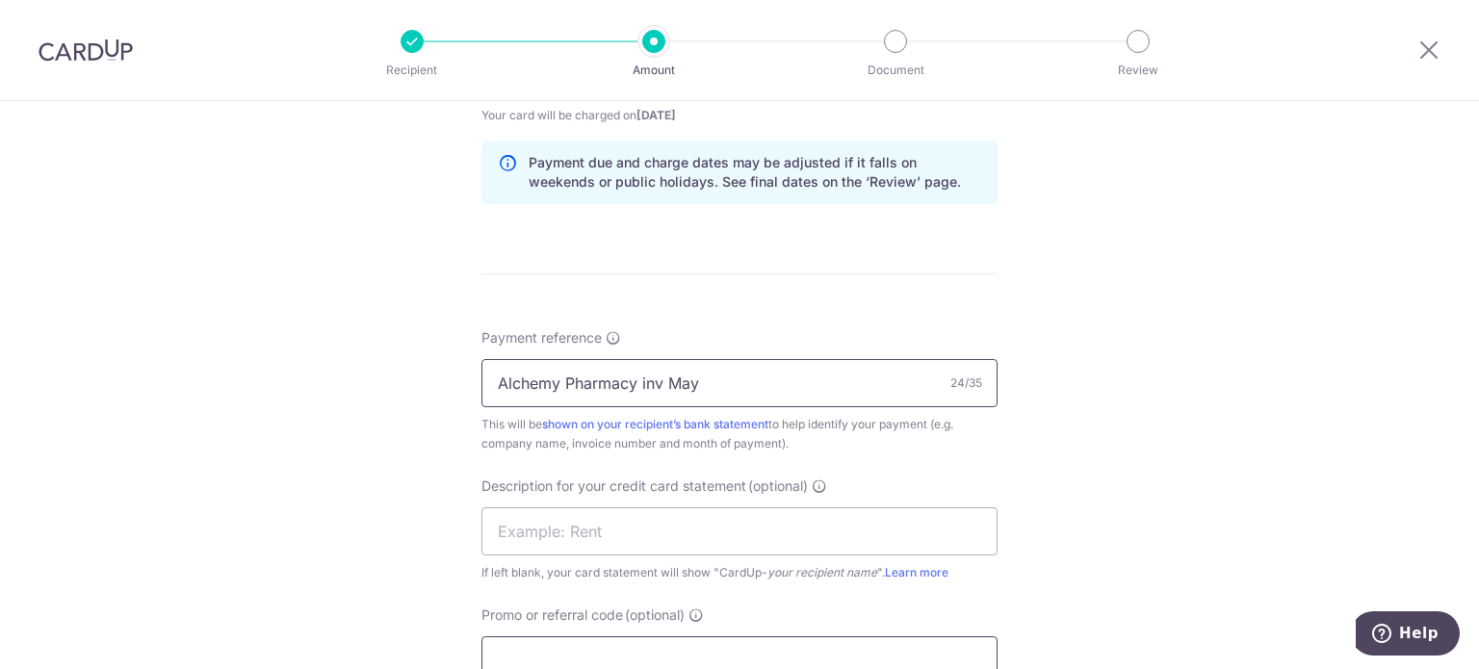
scroll to position [1059, 0]
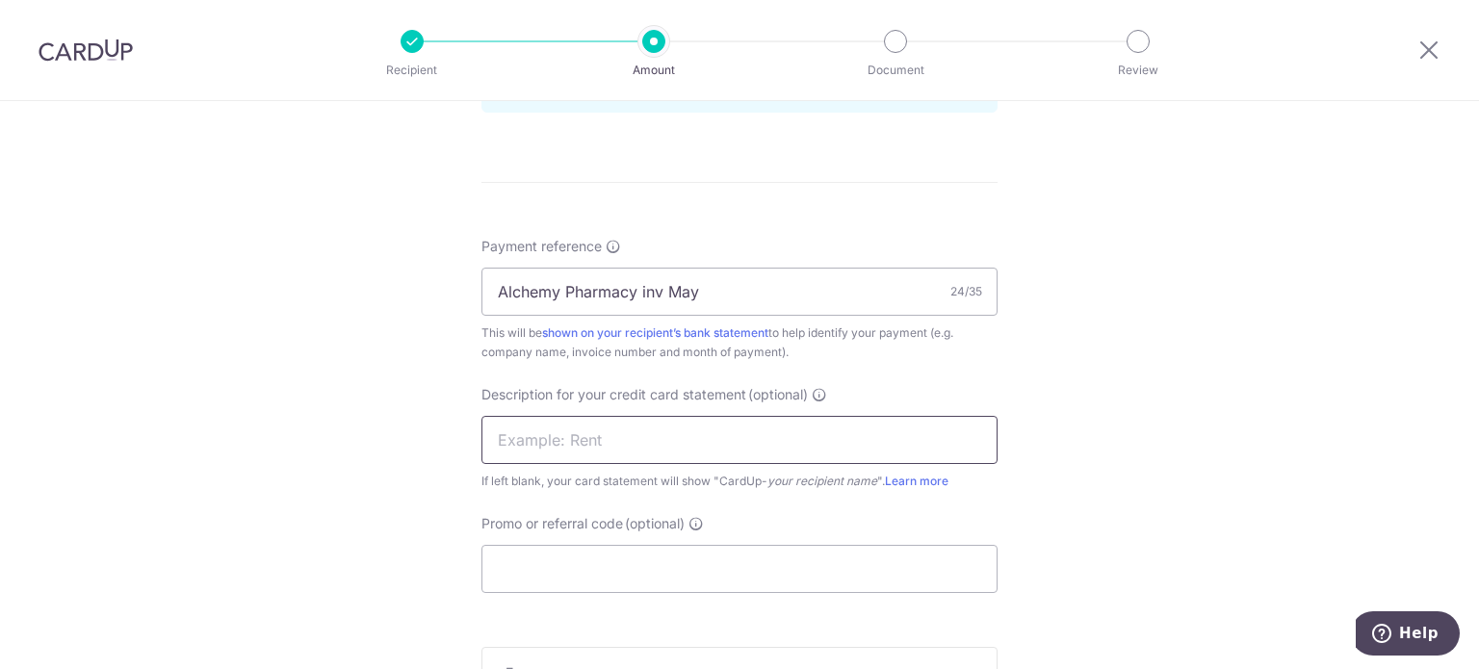
click at [521, 445] on input "text" at bounding box center [739, 440] width 516 height 48
drag, startPoint x: 625, startPoint y: 446, endPoint x: 520, endPoint y: 446, distance: 105.0
click at [520, 446] on input "inv Apr Saver" at bounding box center [739, 440] width 516 height 48
type input "inv May V2U"
click at [578, 564] on input "Promo or referral code (optional)" at bounding box center [739, 569] width 516 height 48
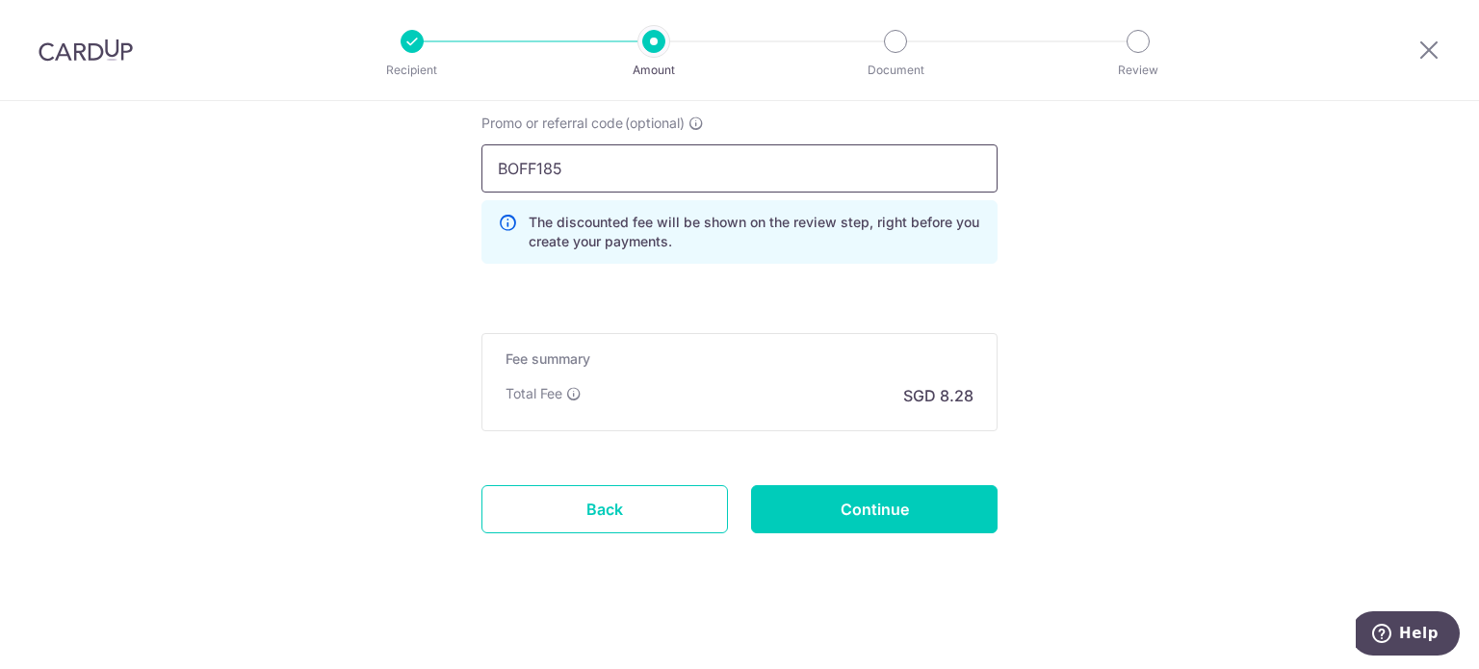
scroll to position [1465, 0]
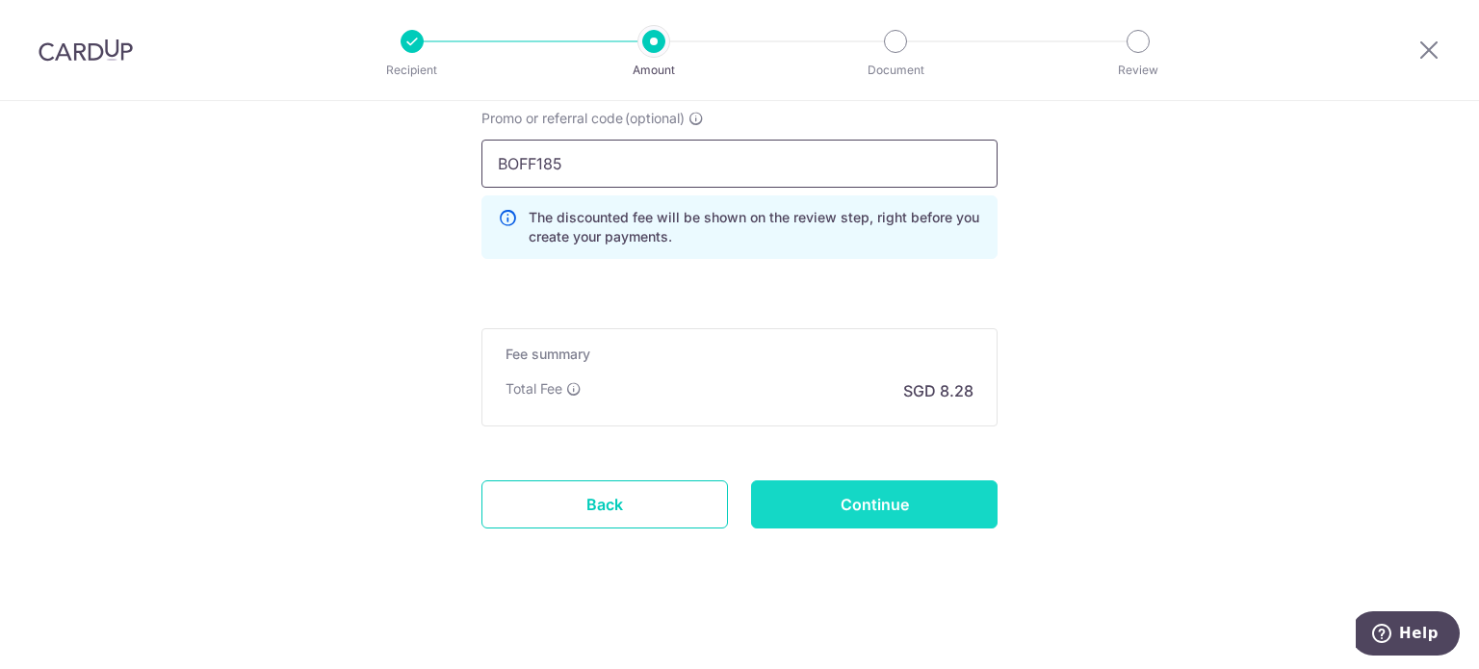
type input "BOFF185"
click at [792, 504] on input "Continue" at bounding box center [874, 504] width 247 height 48
type input "Create Schedule"
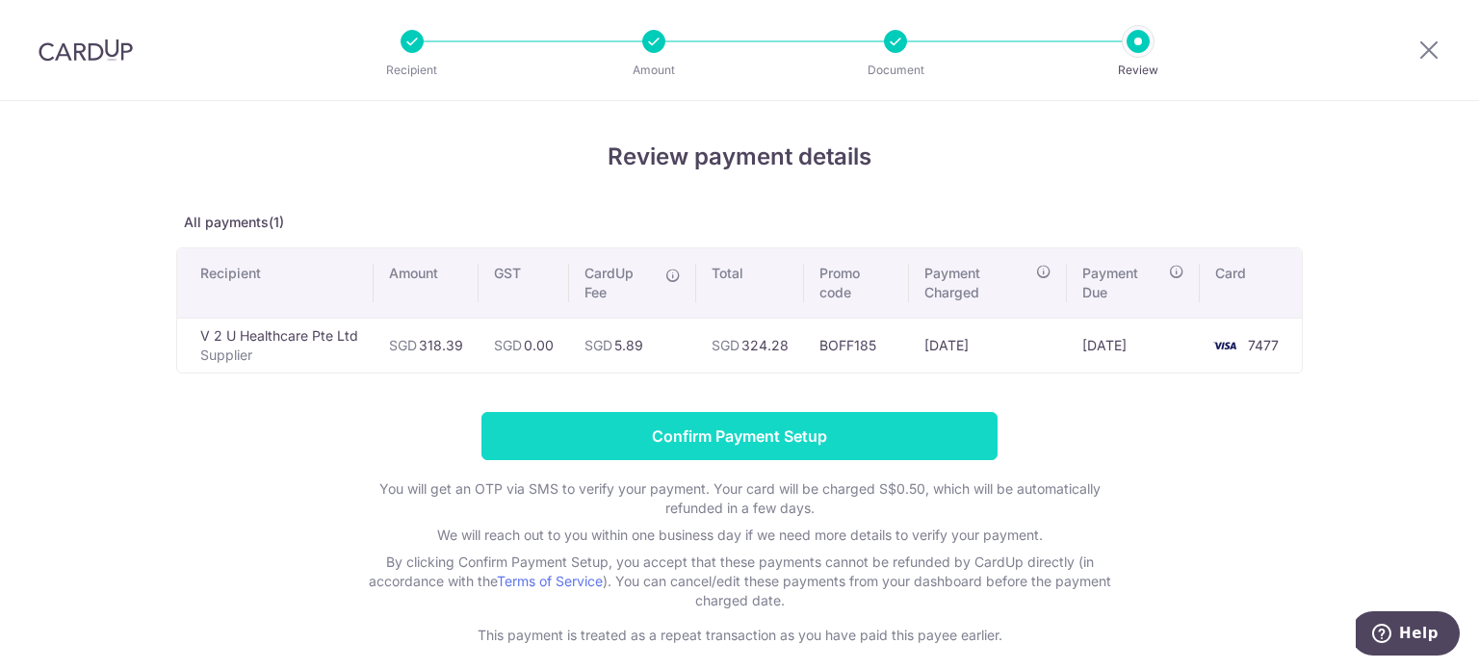
click at [766, 428] on input "Confirm Payment Setup" at bounding box center [739, 436] width 516 height 48
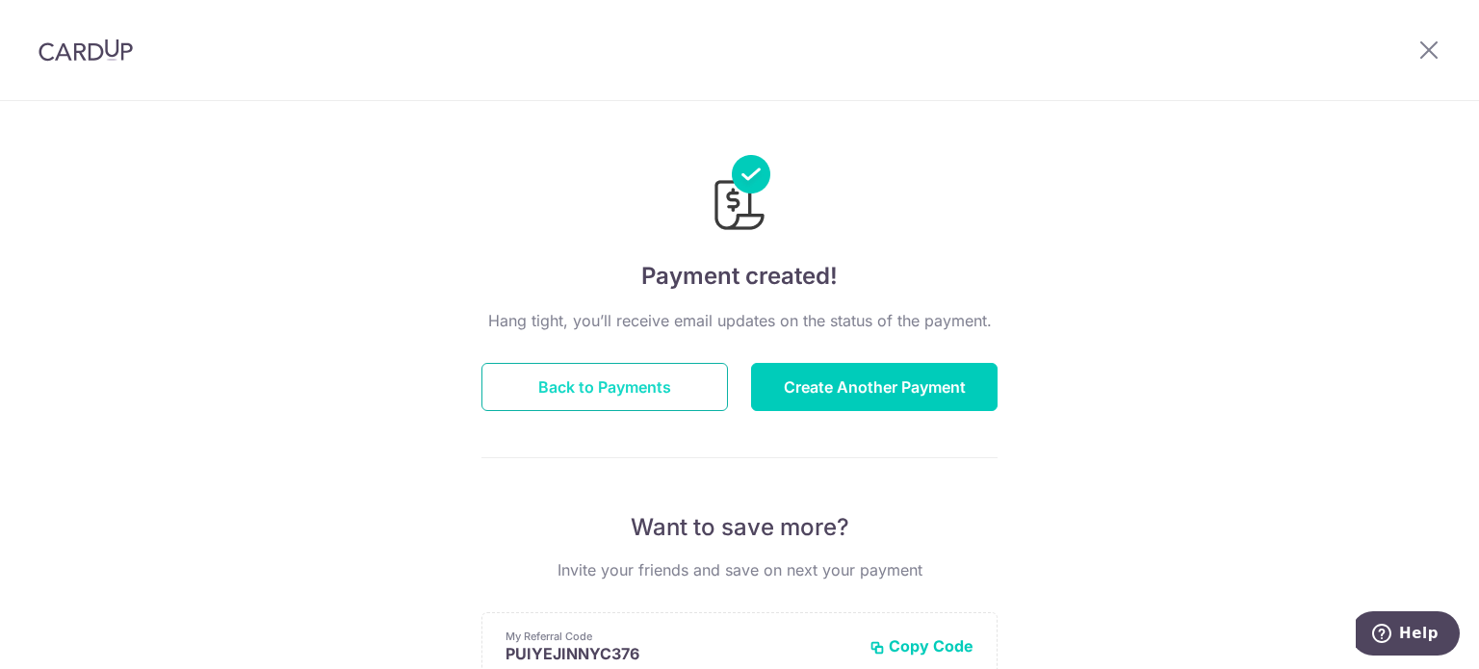
click at [645, 396] on button "Back to Payments" at bounding box center [604, 387] width 247 height 48
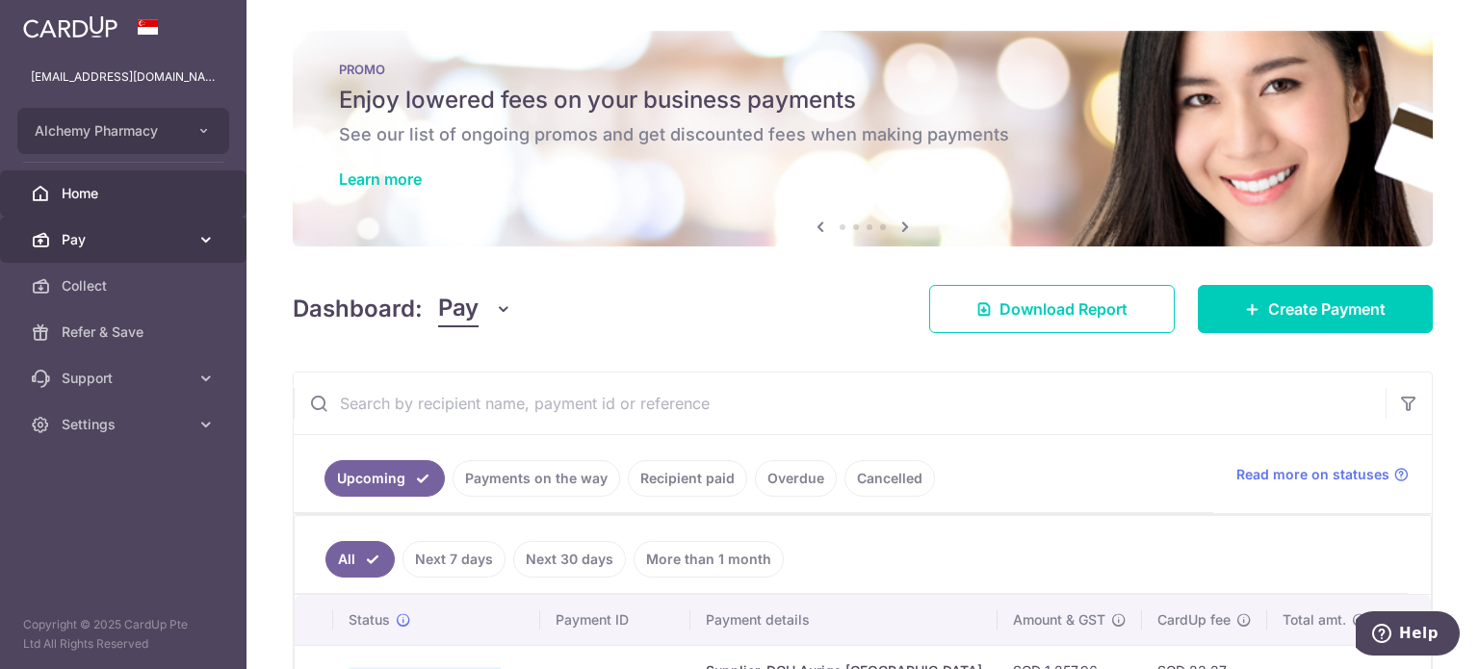
click at [124, 247] on span "Pay" at bounding box center [125, 239] width 127 height 19
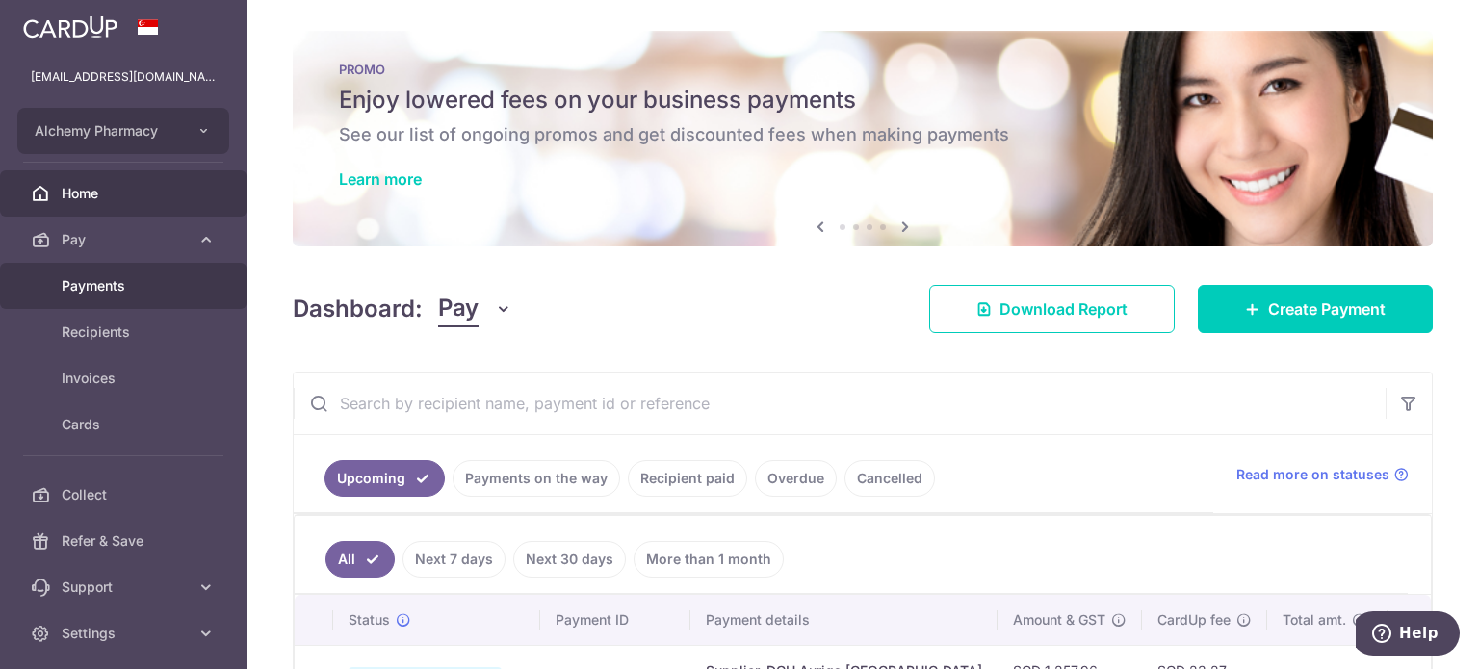
click at [116, 294] on span "Payments" at bounding box center [125, 285] width 127 height 19
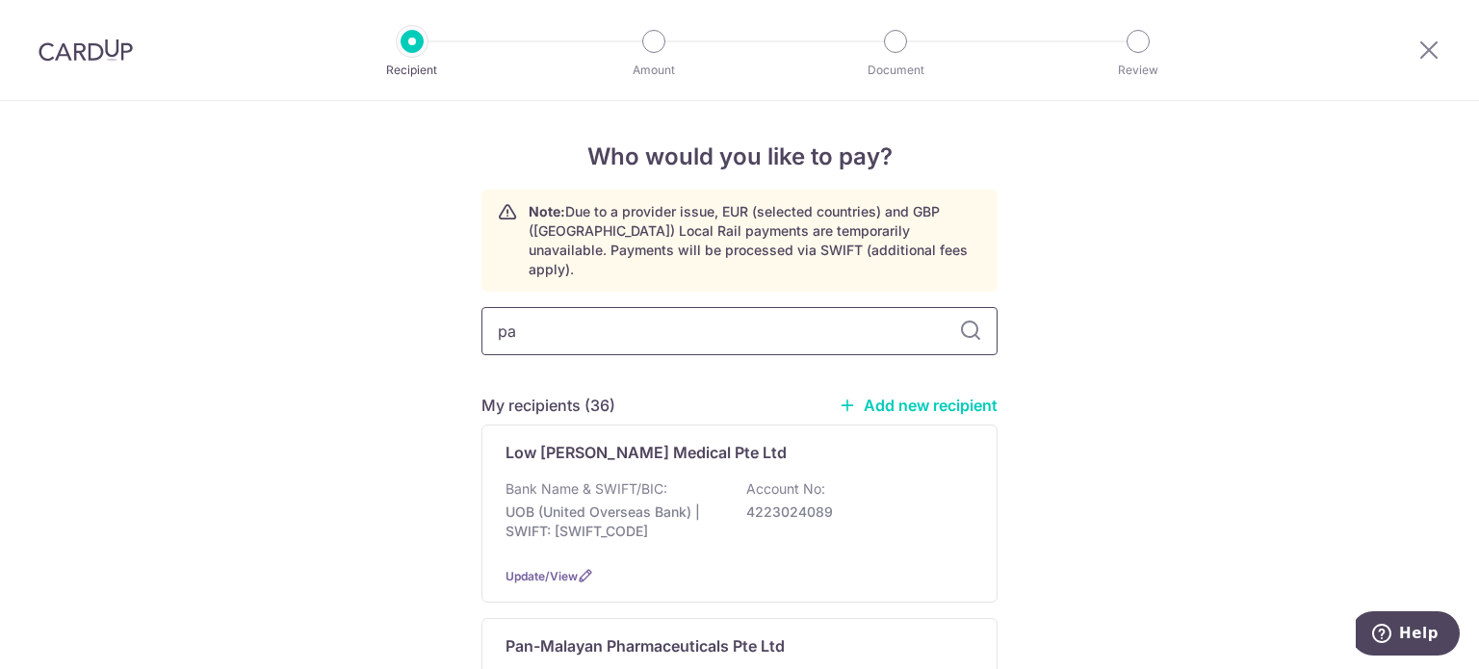
type input "pan"
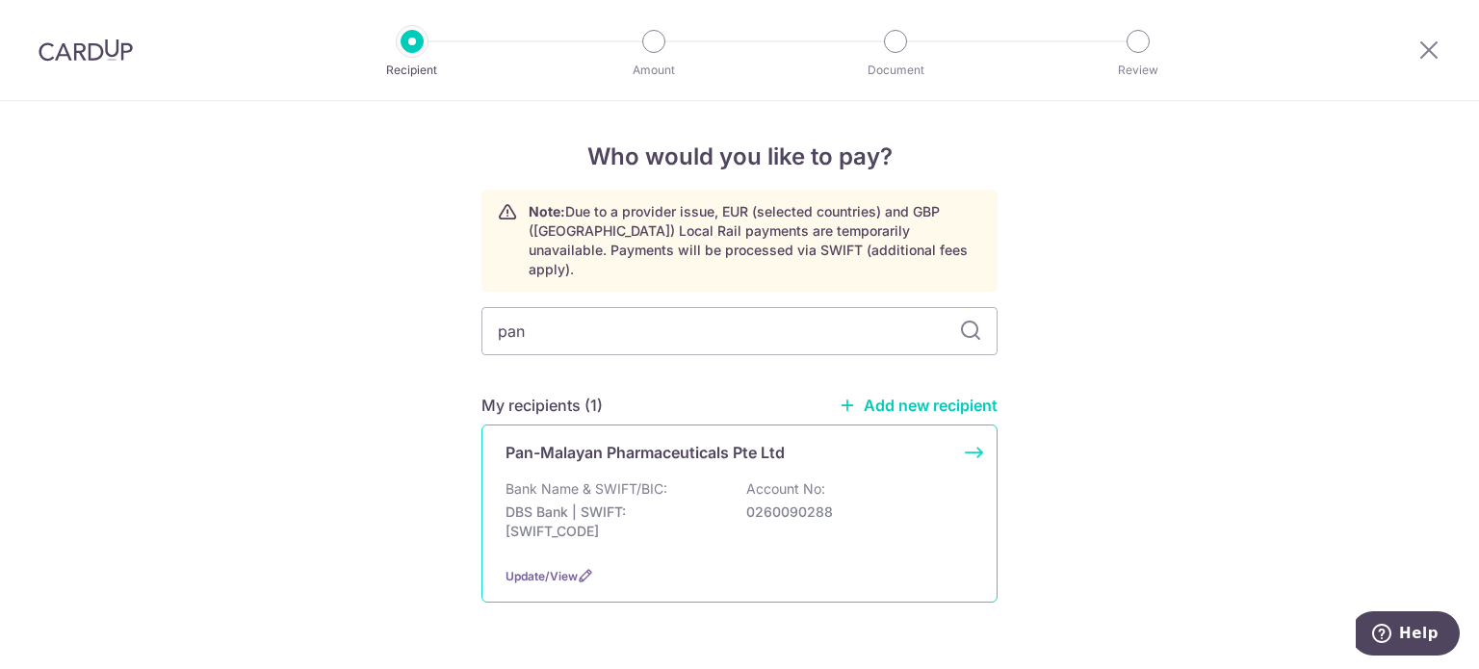
click at [588, 441] on p "Pan-Malayan Pharmaceuticals Pte Ltd" at bounding box center [645, 452] width 279 height 23
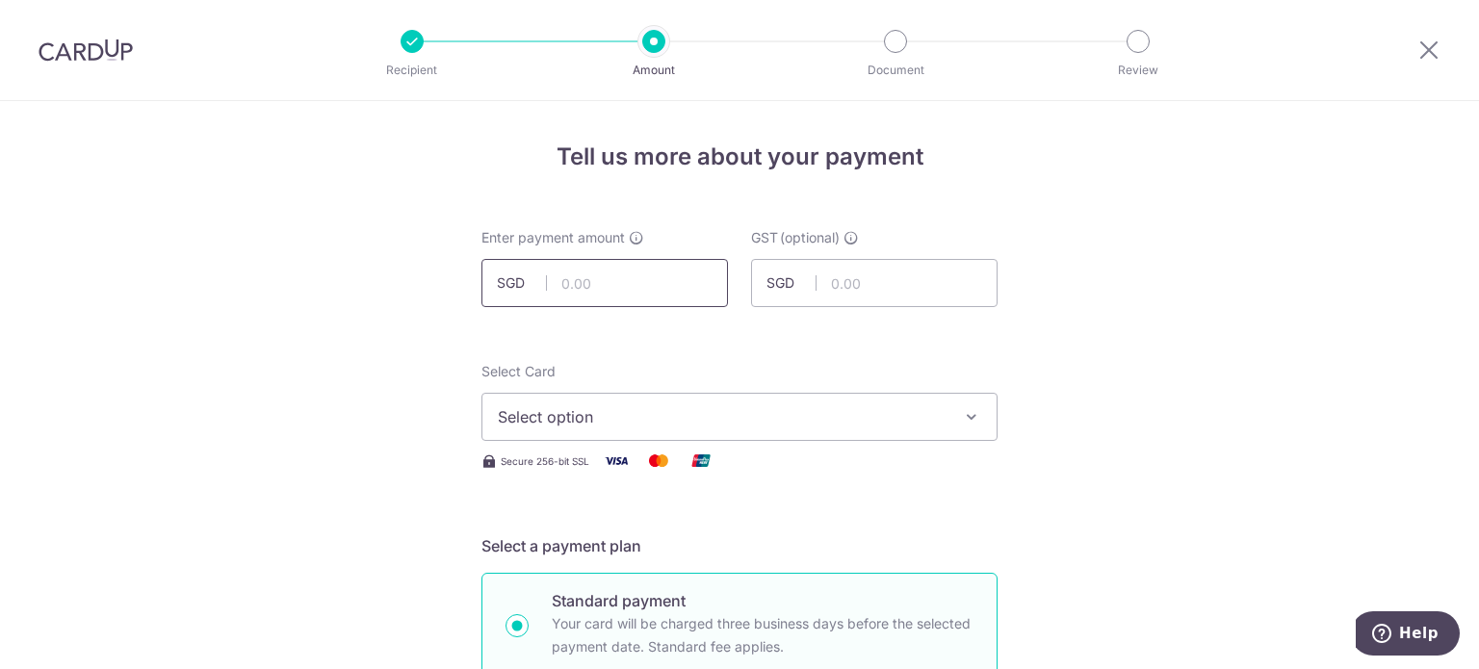
click at [554, 278] on input "text" at bounding box center [604, 283] width 247 height 48
type input "220.76"
click at [621, 288] on input "220.76" at bounding box center [604, 283] width 247 height 48
click at [641, 417] on span "Select option" at bounding box center [722, 416] width 449 height 23
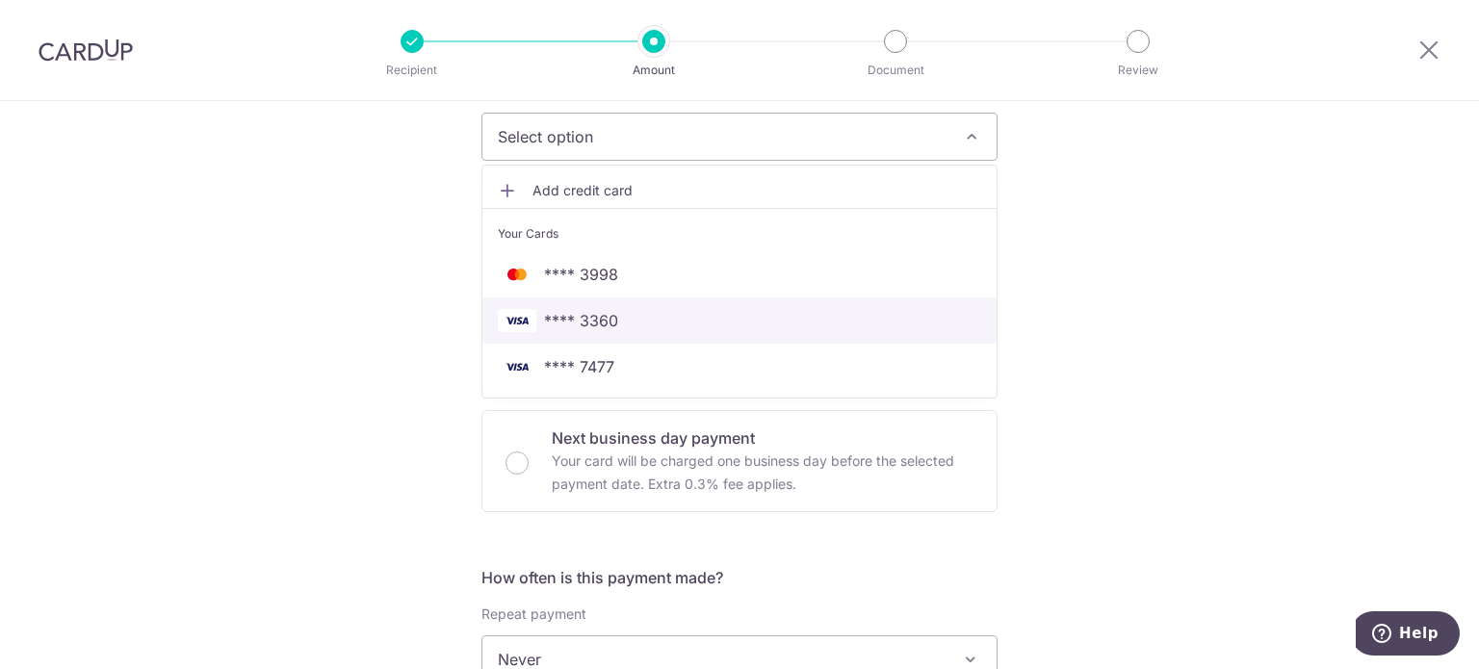
scroll to position [289, 0]
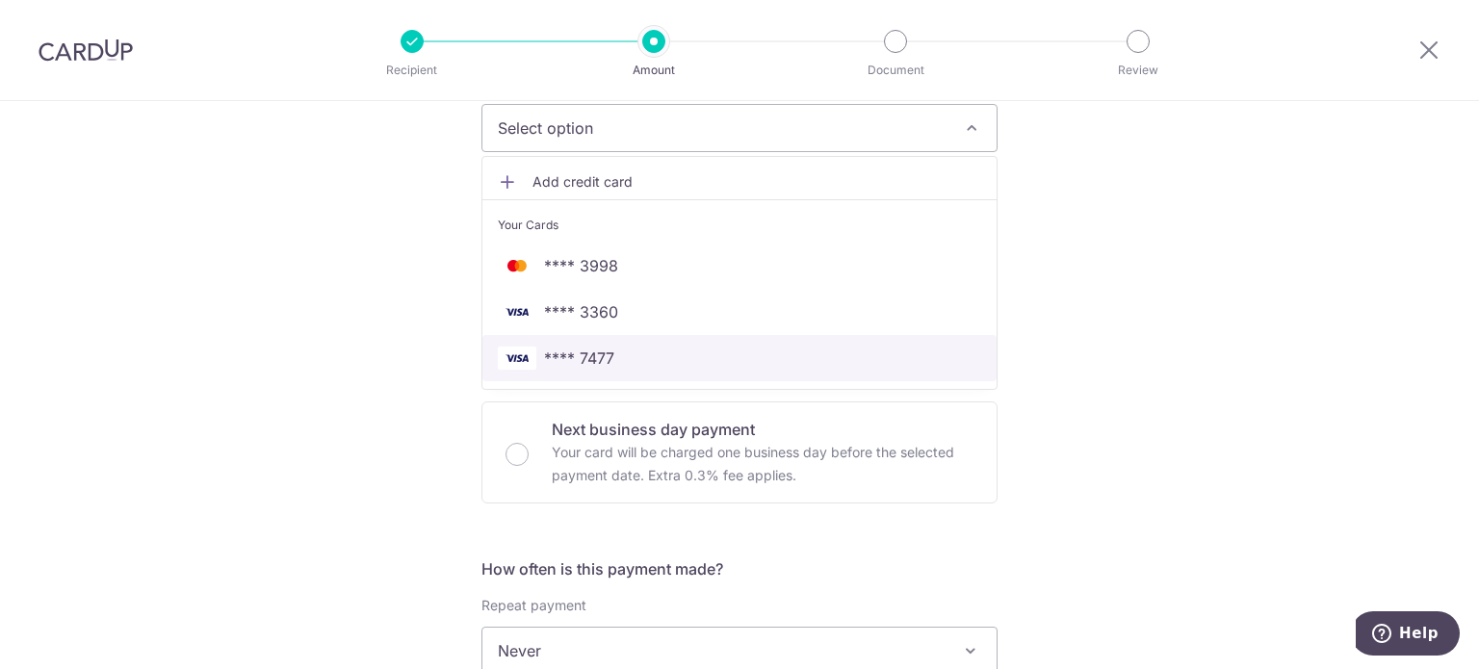
click at [607, 364] on span "**** 7477" at bounding box center [579, 358] width 70 height 23
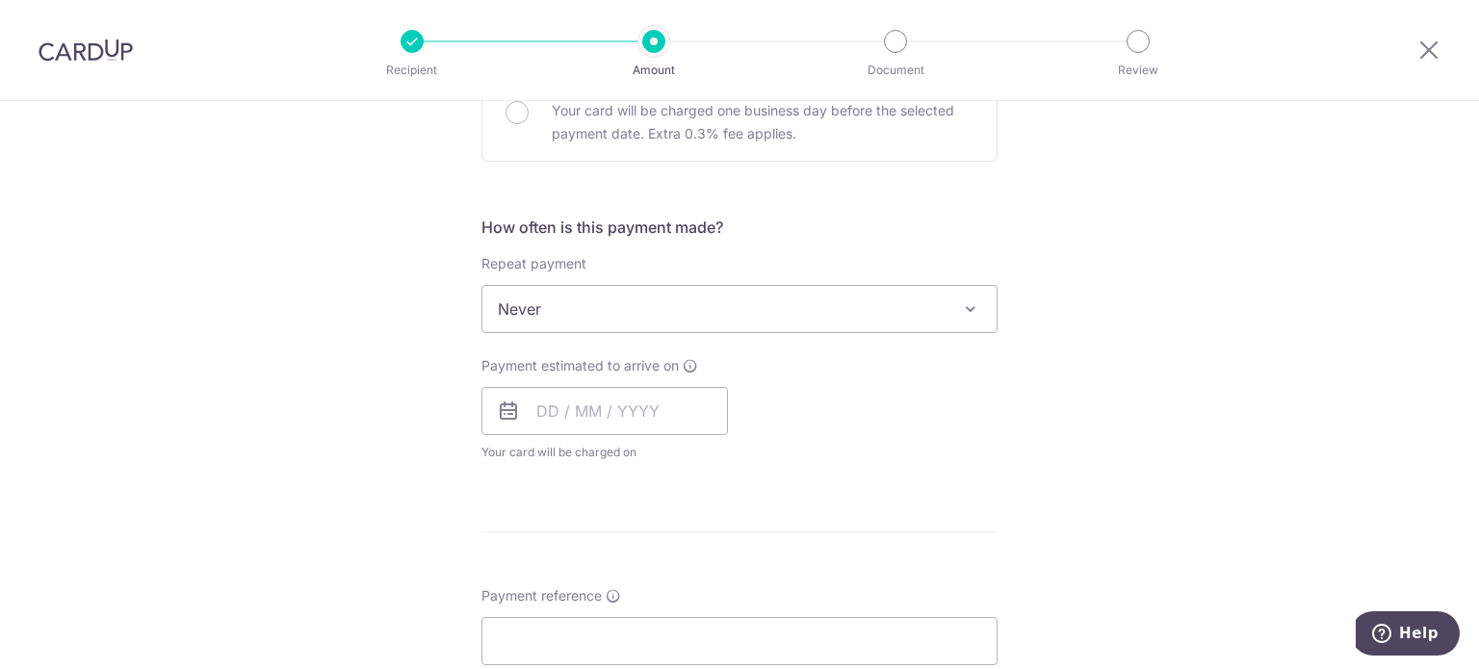
scroll to position [674, 0]
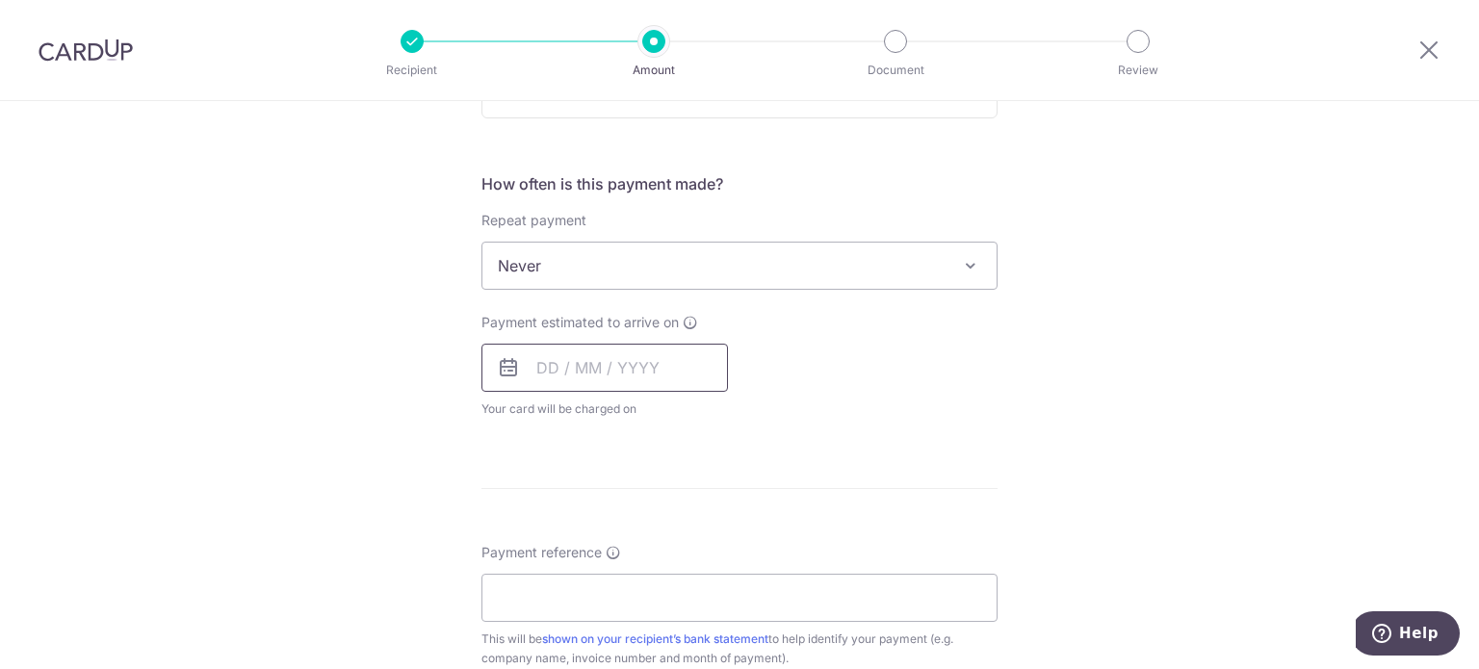
click at [539, 373] on input "text" at bounding box center [604, 368] width 247 height 48
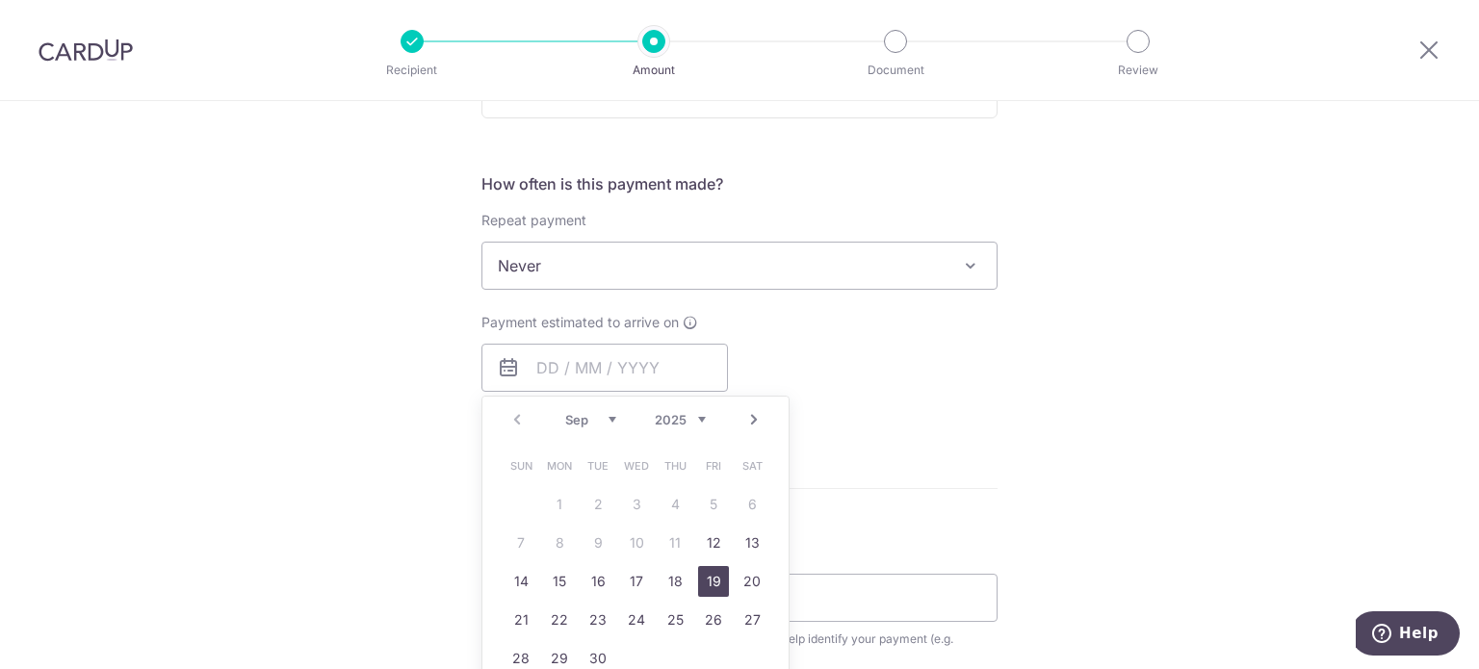
click at [707, 579] on link "19" at bounding box center [713, 581] width 31 height 31
type input "[DATE]"
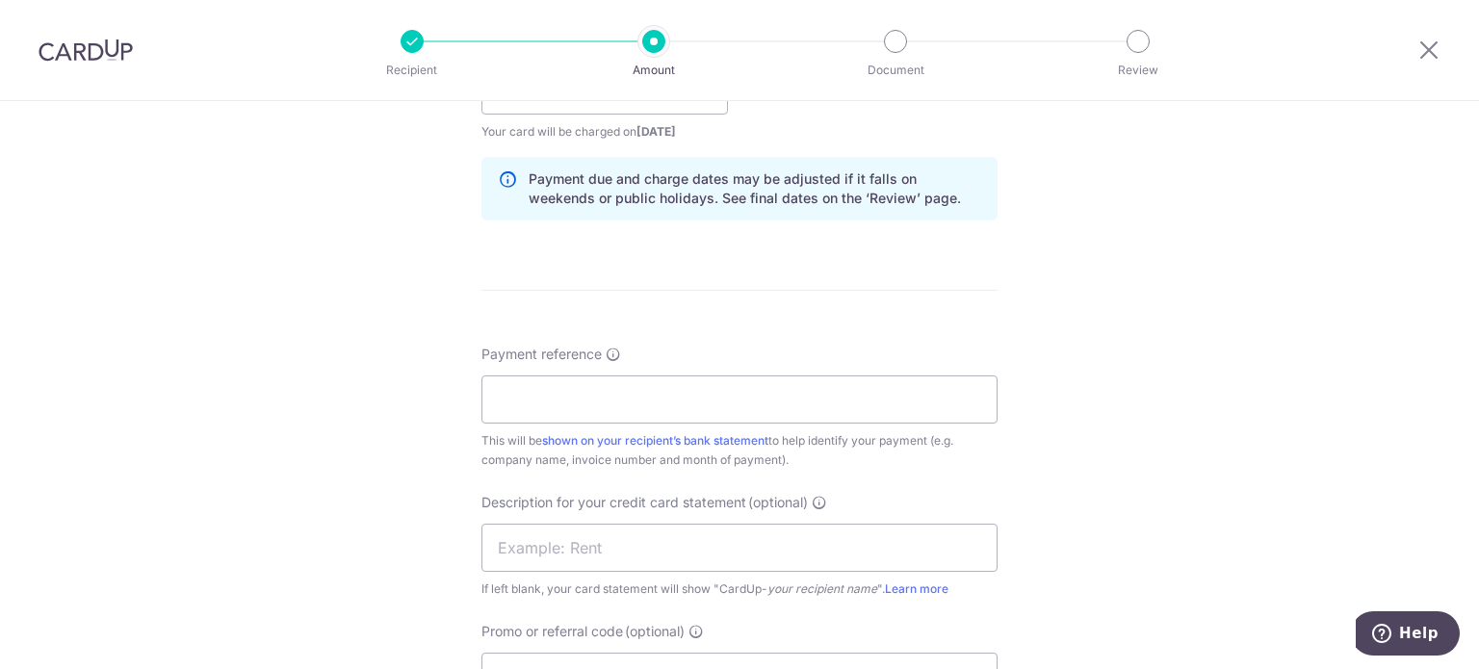
scroll to position [1059, 0]
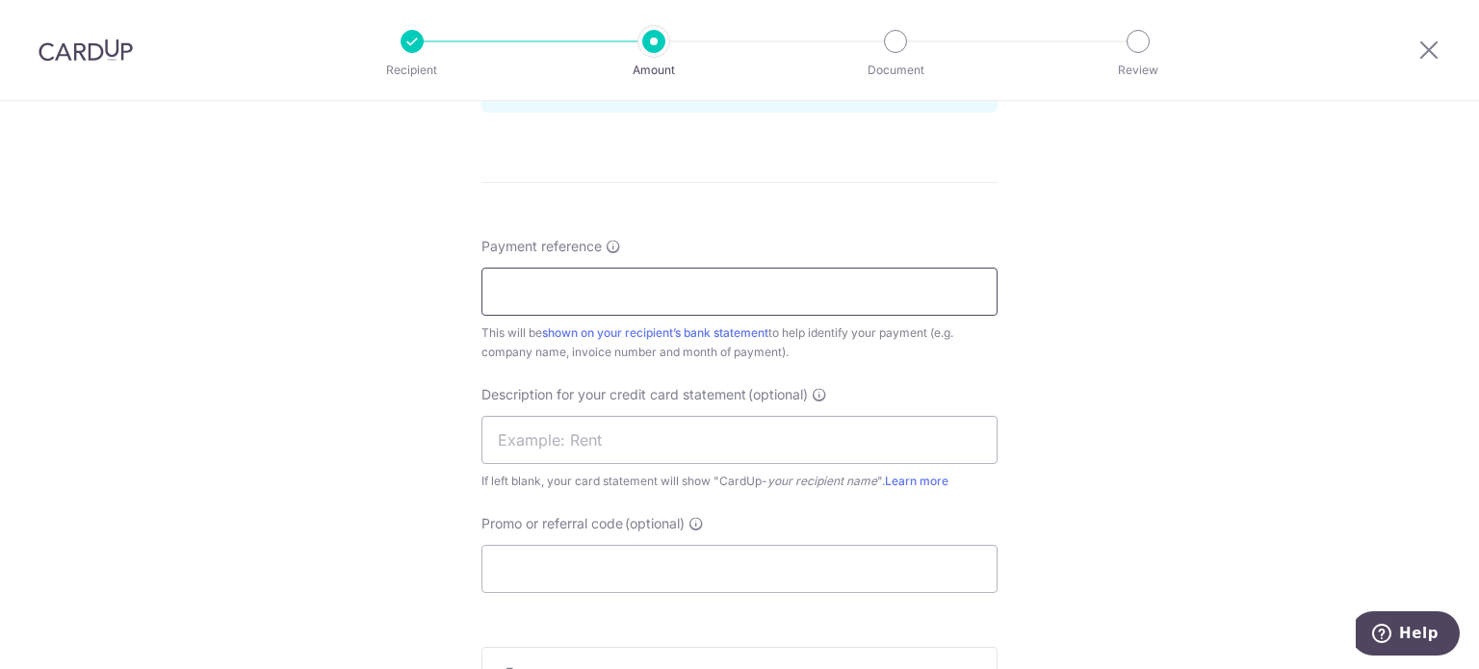
click at [523, 296] on input "Payment reference" at bounding box center [739, 292] width 516 height 48
type input "Alchemy Pharmacy inv Jun"
click at [672, 437] on input "text" at bounding box center [739, 440] width 516 height 48
type input "inv Jun PanM"
click at [591, 580] on input "Promo or referral code (optional)" at bounding box center [739, 569] width 516 height 48
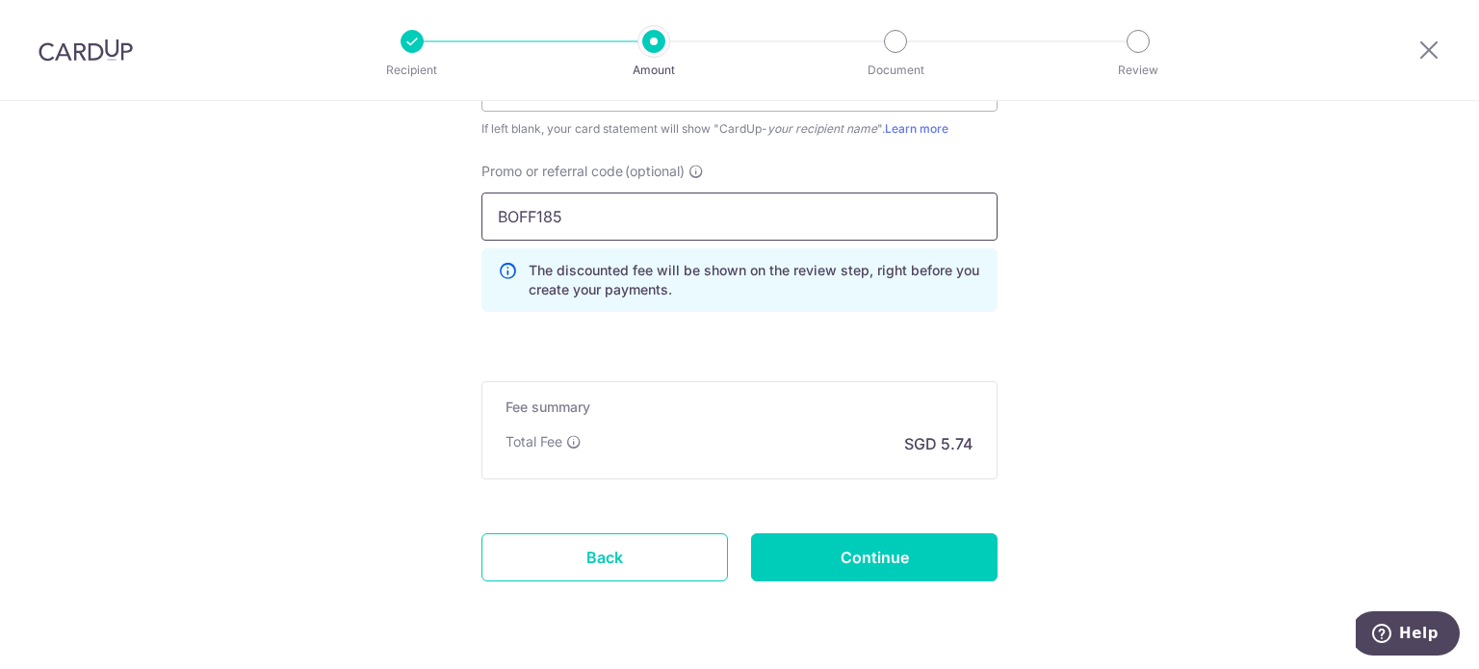
scroll to position [1444, 0]
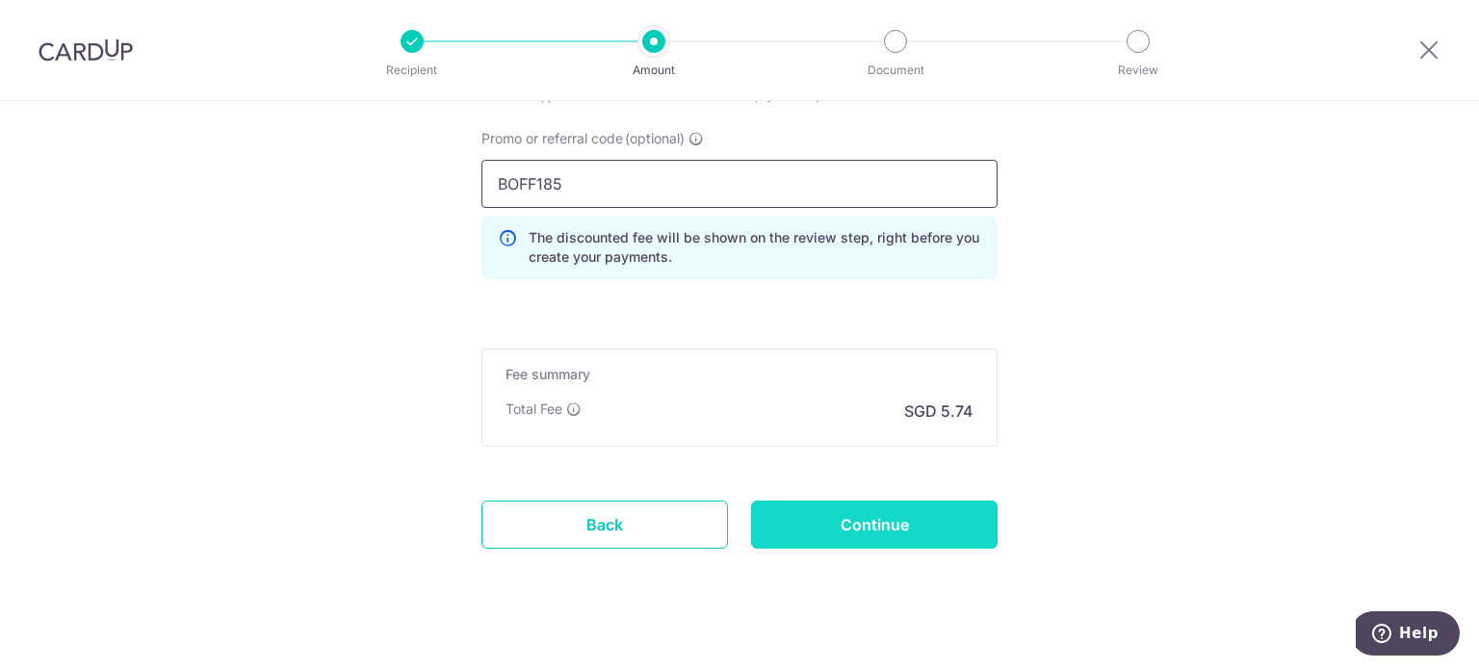
type input "BOFF185"
click at [861, 519] on input "Continue" at bounding box center [874, 525] width 247 height 48
type input "Create Schedule"
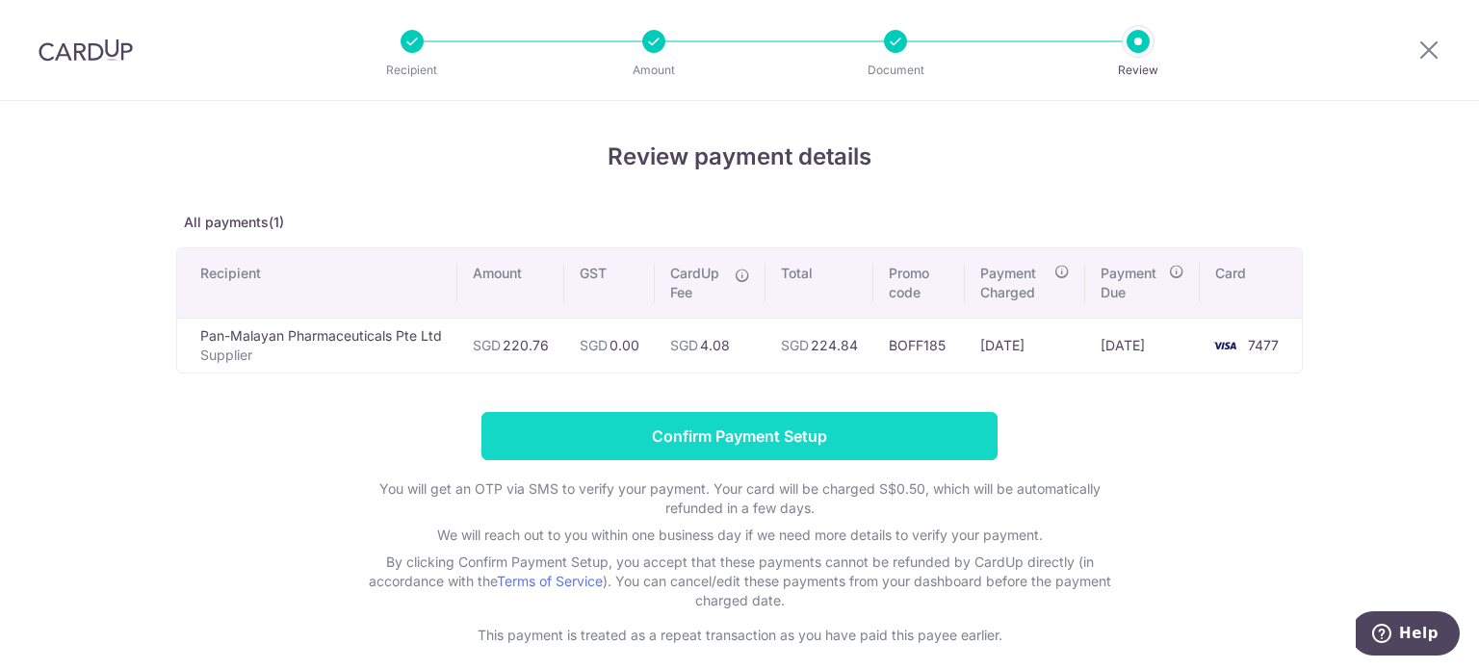
click at [785, 434] on input "Confirm Payment Setup" at bounding box center [739, 436] width 516 height 48
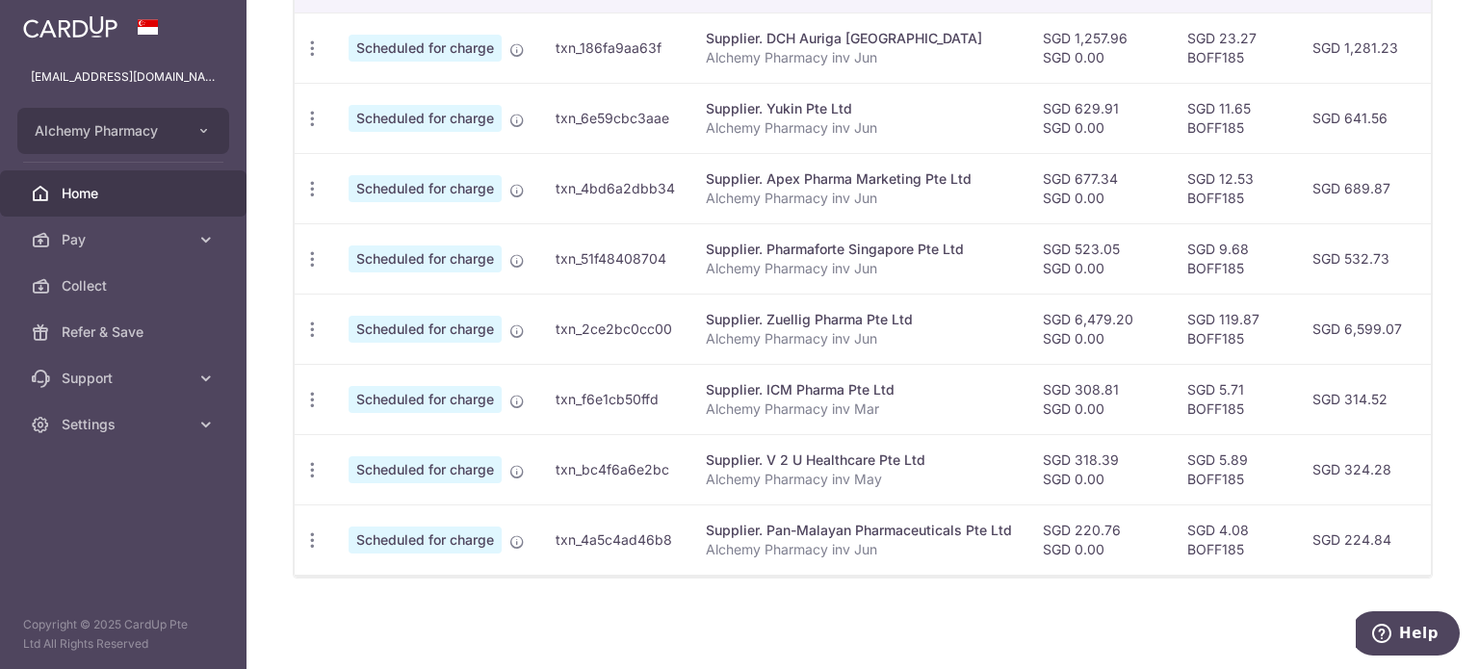
drag, startPoint x: 649, startPoint y: 564, endPoint x: 948, endPoint y: 580, distance: 299.9
click at [948, 580] on div "× Pause Schedule Pause all future payments in this series Pause just this one p…" at bounding box center [863, 334] width 1233 height 669
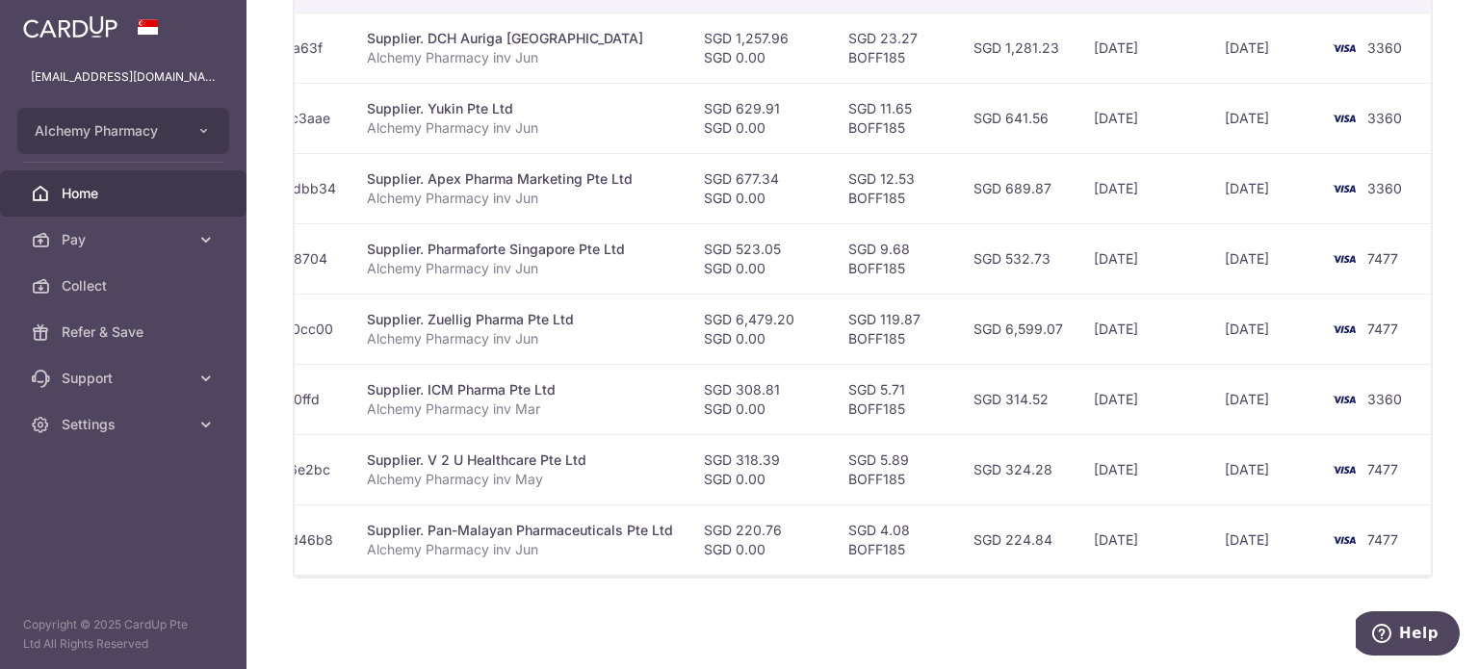
scroll to position [0, 372]
